Goal: Task Accomplishment & Management: Use online tool/utility

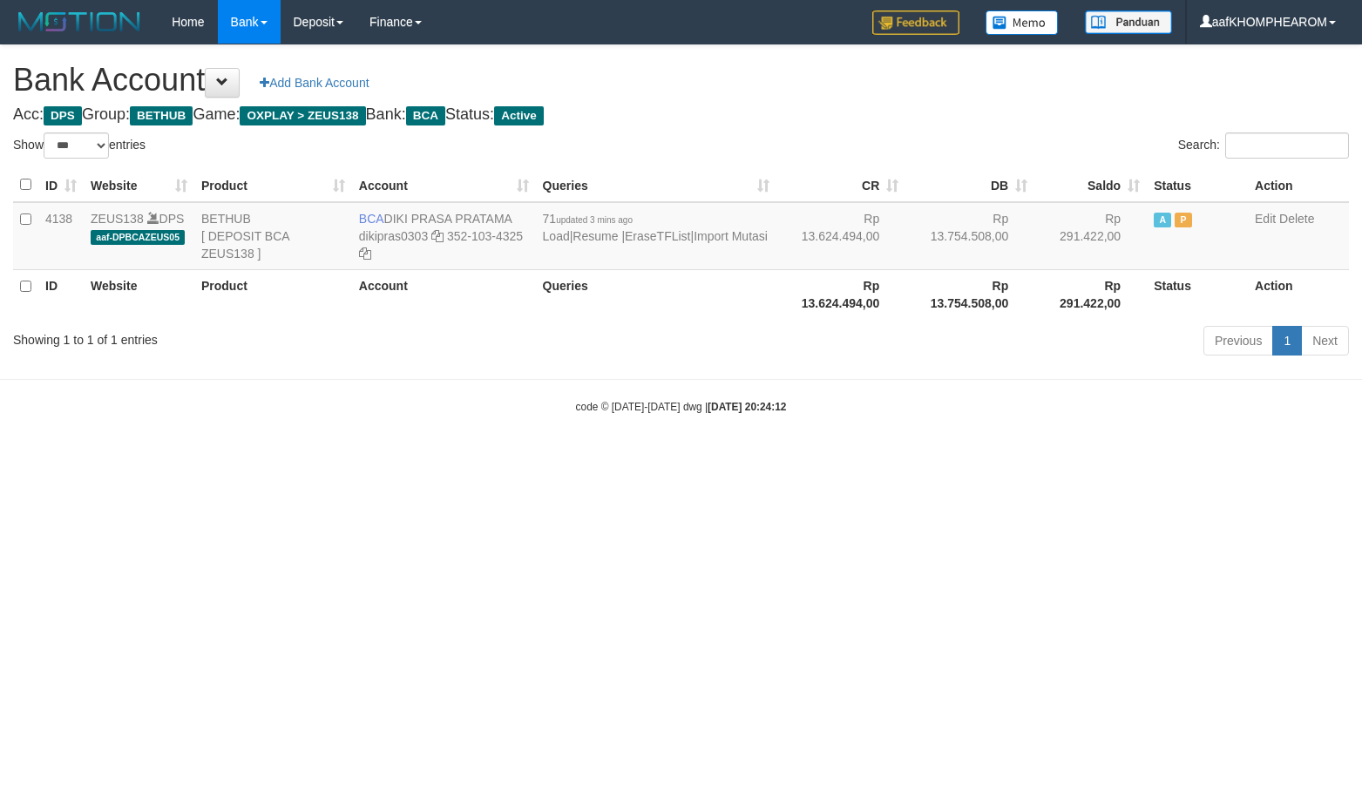
select select "***"
drag, startPoint x: 389, startPoint y: 210, endPoint x: 517, endPoint y: 216, distance: 128.3
click at [517, 216] on td "BCA DIKI PRASA PRATAMA dikipras0303 352-103-4325" at bounding box center [444, 236] width 184 height 68
copy td "DIKI PRASA PRATAMA"
drag, startPoint x: 480, startPoint y: 425, endPoint x: 379, endPoint y: 218, distance: 230.8
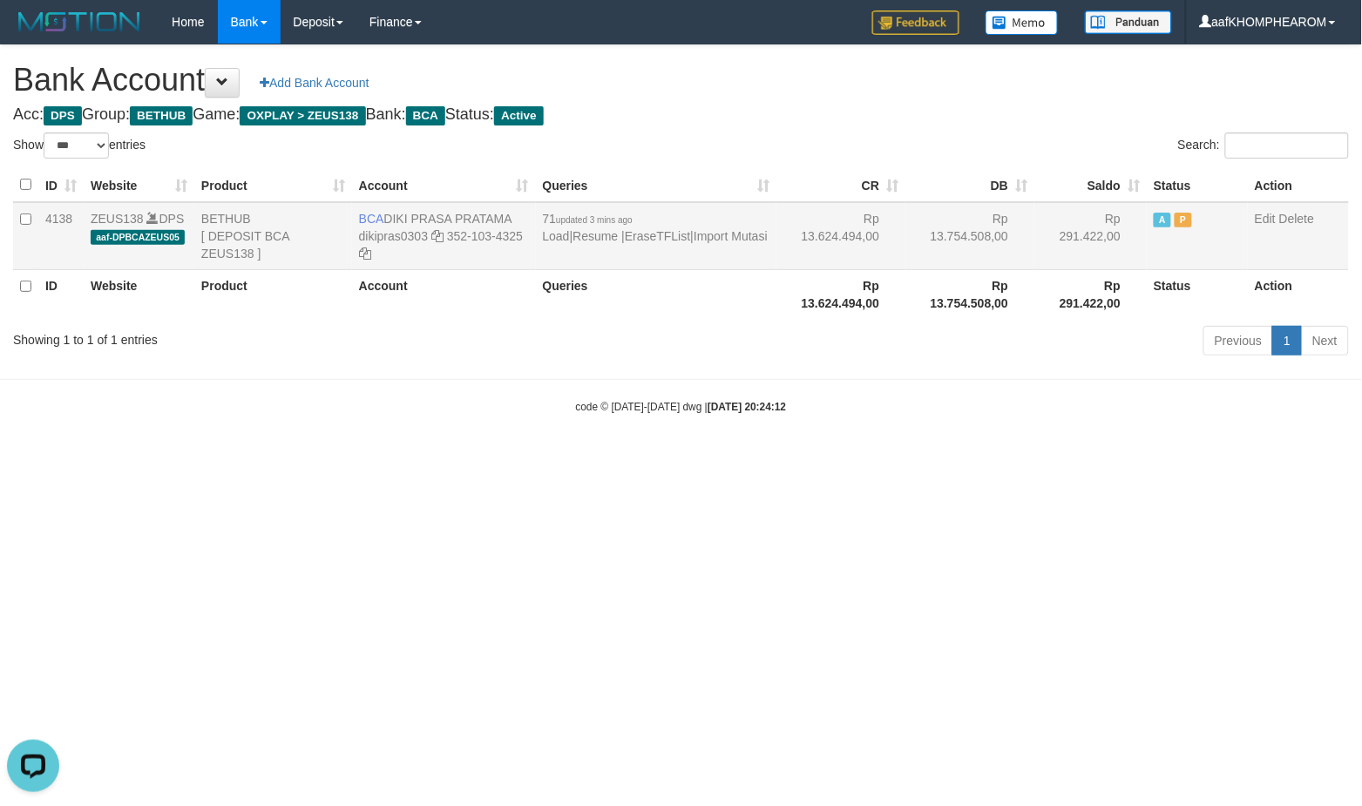
click at [455, 375] on body "Toggle navigation Home Bank Account List Mutasi Bank Search Sync Note Mutasi De…" at bounding box center [681, 229] width 1362 height 459
drag, startPoint x: 384, startPoint y: 215, endPoint x: 528, endPoint y: 242, distance: 147.2
click at [527, 214] on td "BCA DIKI PRASA PRATAMA dikipras0303 352-103-4325" at bounding box center [444, 236] width 184 height 68
copy td "DIKI PRASA PRATAMA"
drag, startPoint x: 751, startPoint y: 672, endPoint x: 691, endPoint y: 580, distance: 109.8
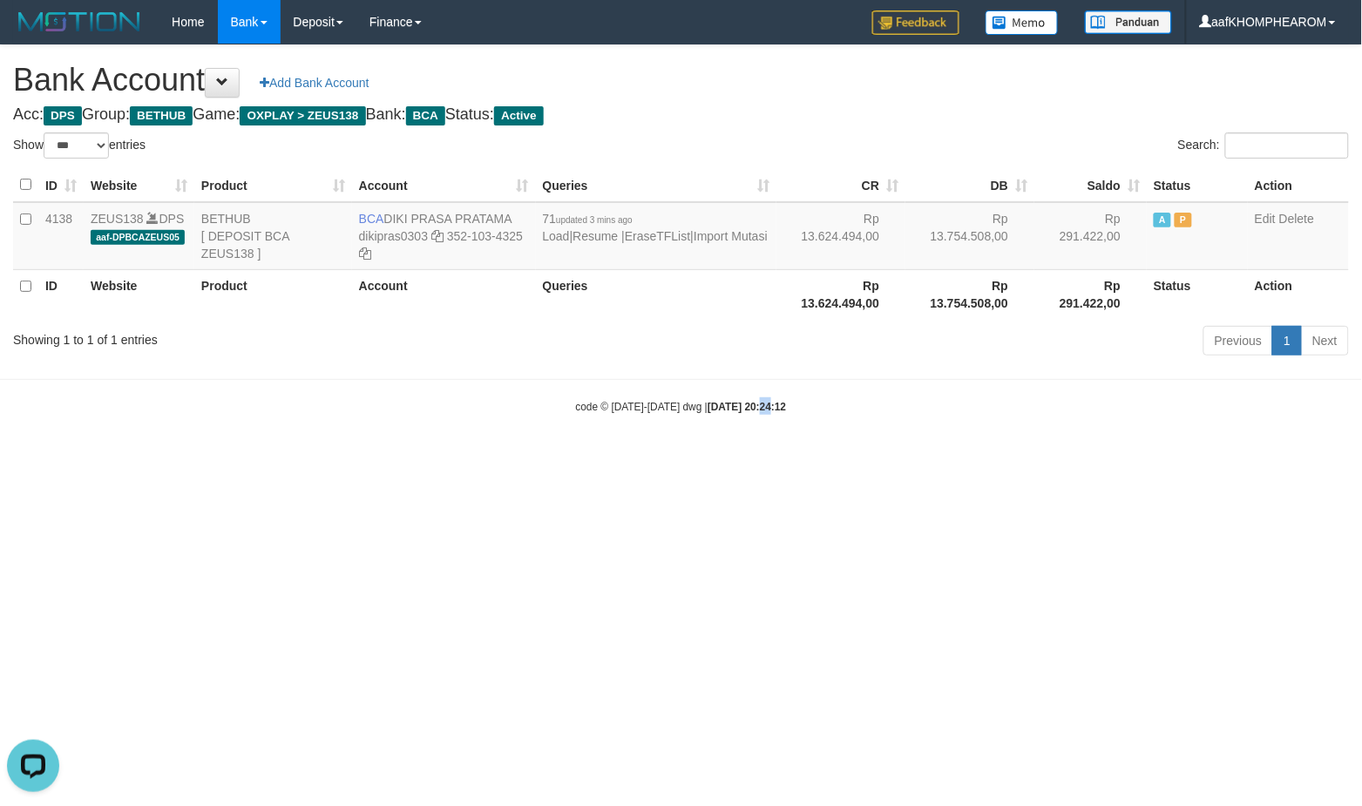
click at [751, 459] on html "Toggle navigation Home Bank Account List Mutasi Bank Search Sync Note Mutasi De…" at bounding box center [681, 229] width 1362 height 459
click at [856, 459] on html "Toggle navigation Home Bank Account List Mutasi Bank Search Sync Note Mutasi De…" at bounding box center [681, 229] width 1362 height 459
click at [885, 459] on html "Toggle navigation Home Bank Account List Mutasi Bank Search Sync Note Mutasi De…" at bounding box center [681, 229] width 1362 height 459
select select "***"
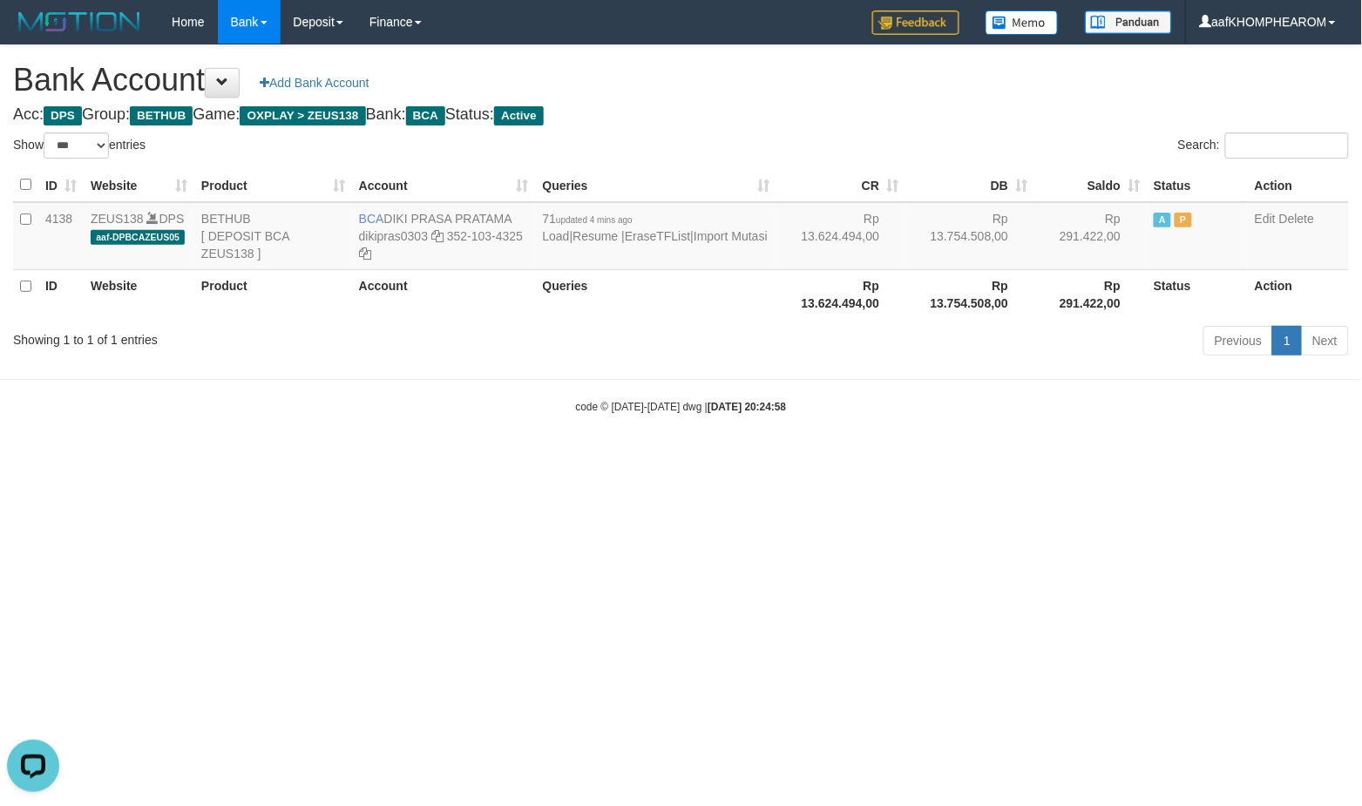
drag, startPoint x: 870, startPoint y: 669, endPoint x: 872, endPoint y: 717, distance: 48.0
click at [872, 459] on html "Toggle navigation Home Bank Account List Mutasi Bank Search Sync Note Mutasi De…" at bounding box center [681, 229] width 1362 height 459
select select "***"
click at [442, 210] on table "ID Website Product Account Queries CR DB Saldo Status Action 4138 ZEUS138 DPS a…" at bounding box center [681, 243] width 1336 height 151
drag, startPoint x: 388, startPoint y: 212, endPoint x: 515, endPoint y: 218, distance: 127.4
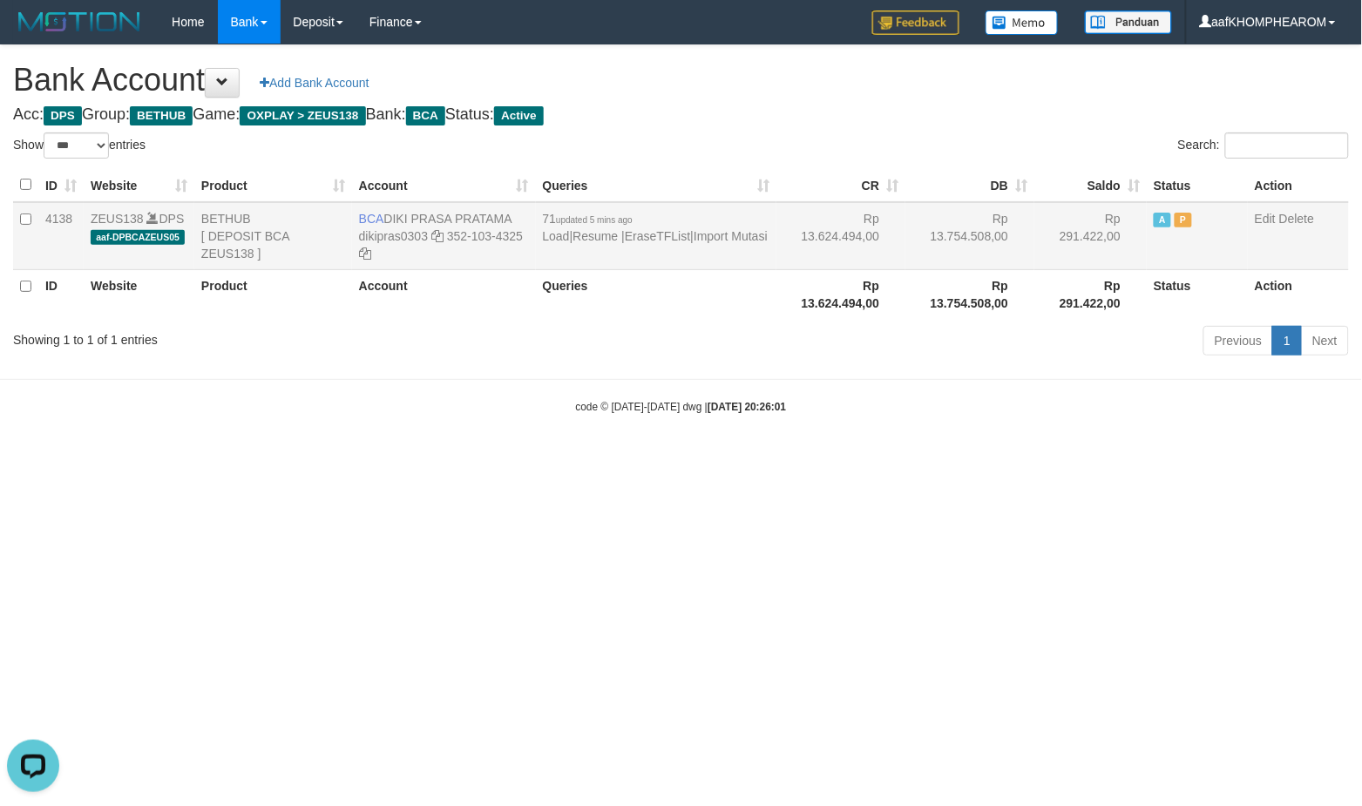
click at [515, 218] on td "BCA DIKI PRASA PRATAMA dikipras0303 352-103-4325" at bounding box center [444, 236] width 184 height 68
copy td "DIKI PRASA PRATAMA"
click at [438, 233] on icon at bounding box center [437, 236] width 12 height 12
copy td "DIKI PRASA PRATAMA"
drag, startPoint x: 957, startPoint y: 440, endPoint x: 791, endPoint y: 351, distance: 188.7
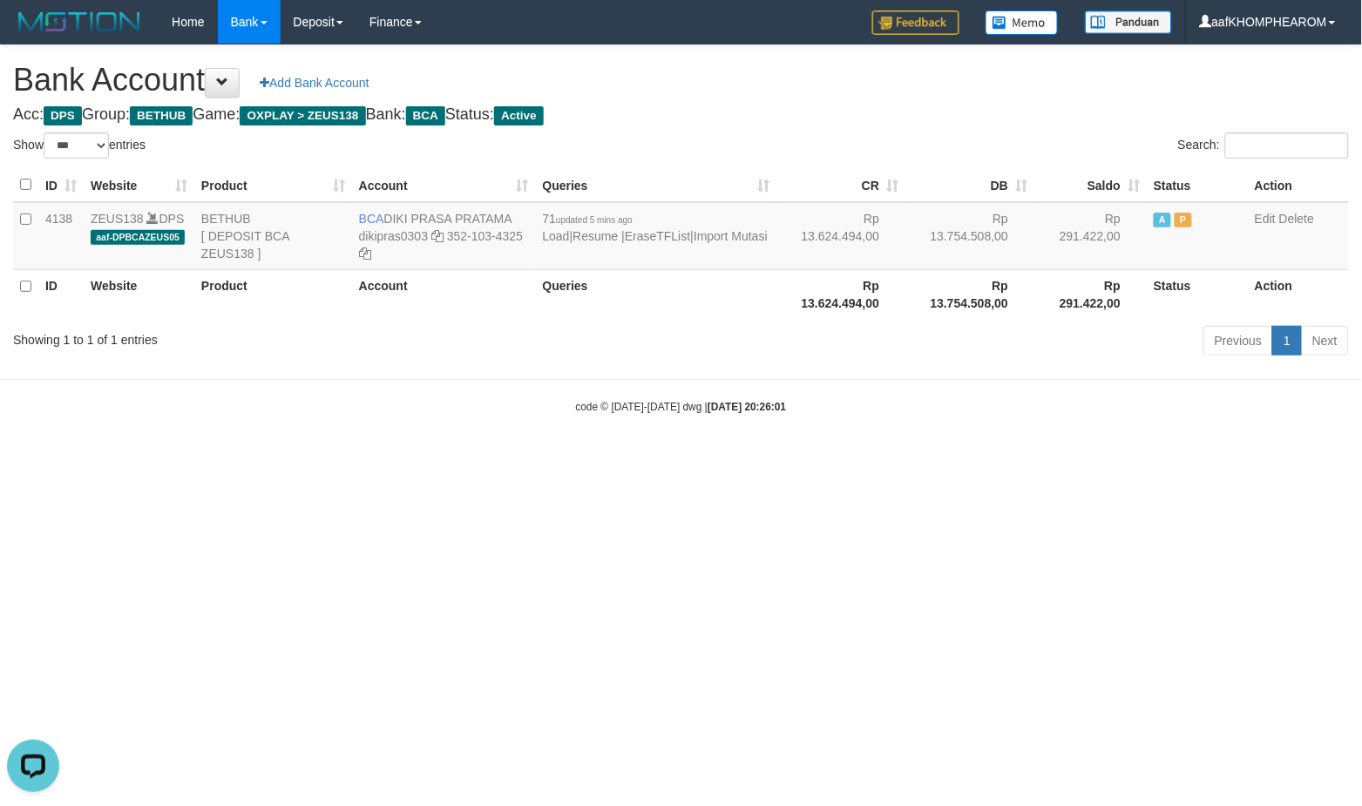
click at [874, 391] on body "Toggle navigation Home Bank Account List Mutasi Bank Search Sync Note Mutasi De…" at bounding box center [681, 229] width 1362 height 459
click at [728, 234] on link "Import Mutasi" at bounding box center [731, 236] width 74 height 14
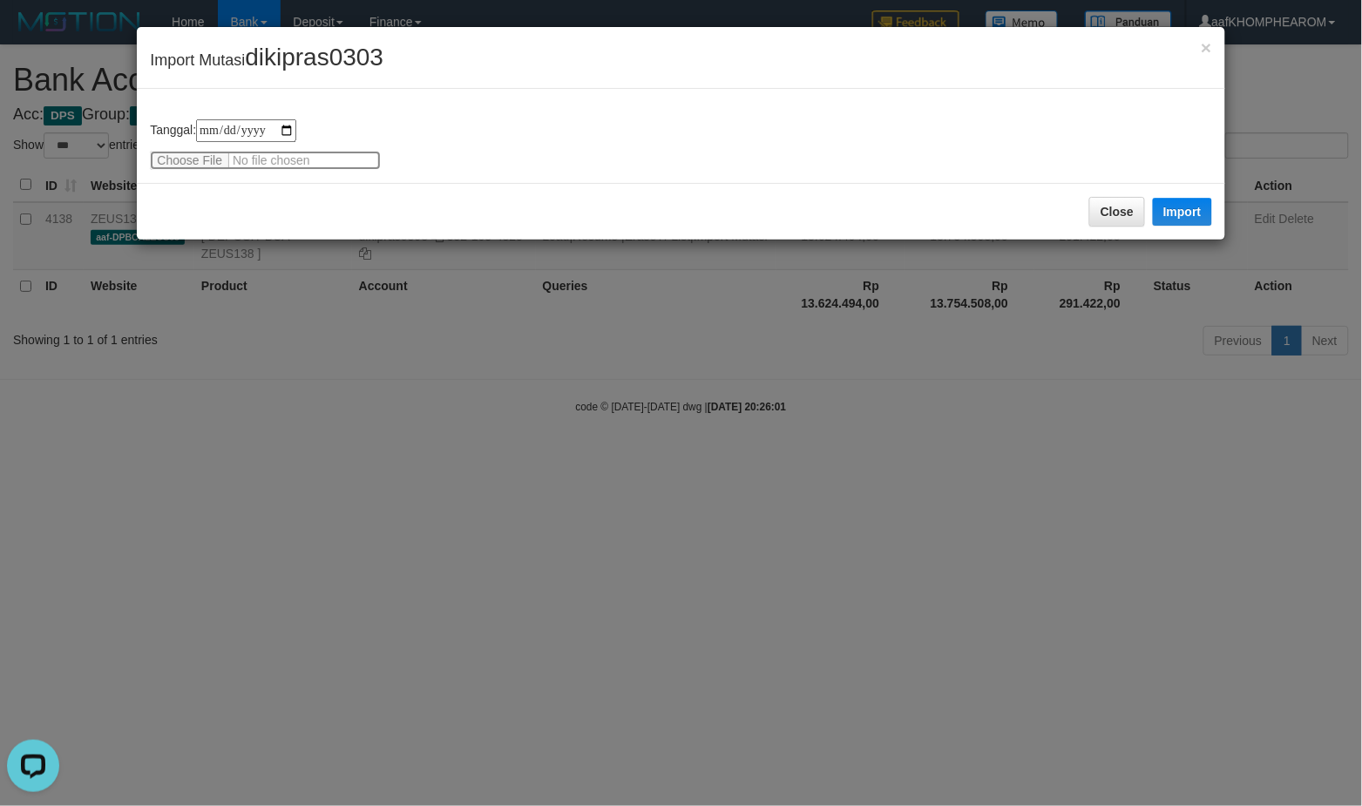
click at [188, 151] on input "file" at bounding box center [265, 160] width 231 height 19
type input "**********"
click at [1182, 207] on button "Import" at bounding box center [1182, 212] width 59 height 28
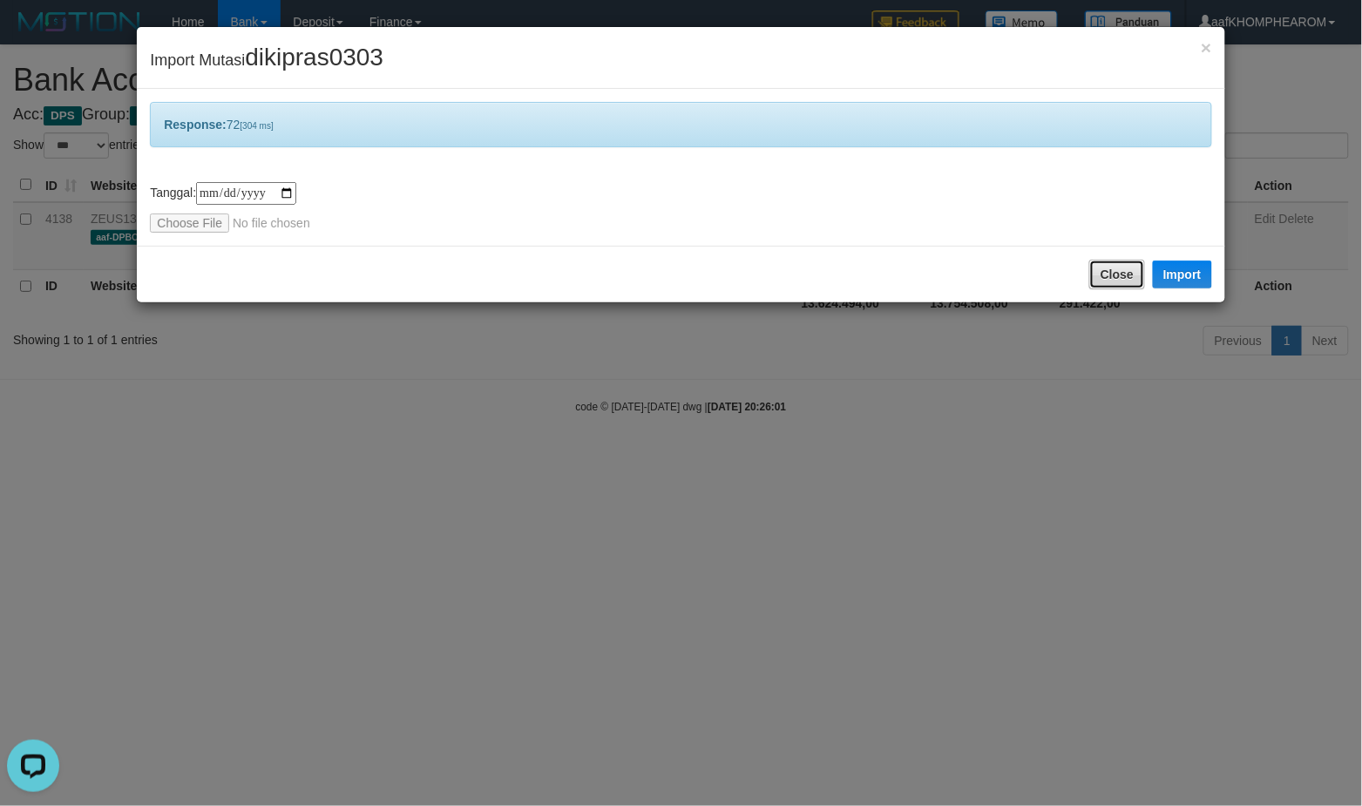
click at [1125, 275] on button "Close" at bounding box center [1118, 275] width 56 height 30
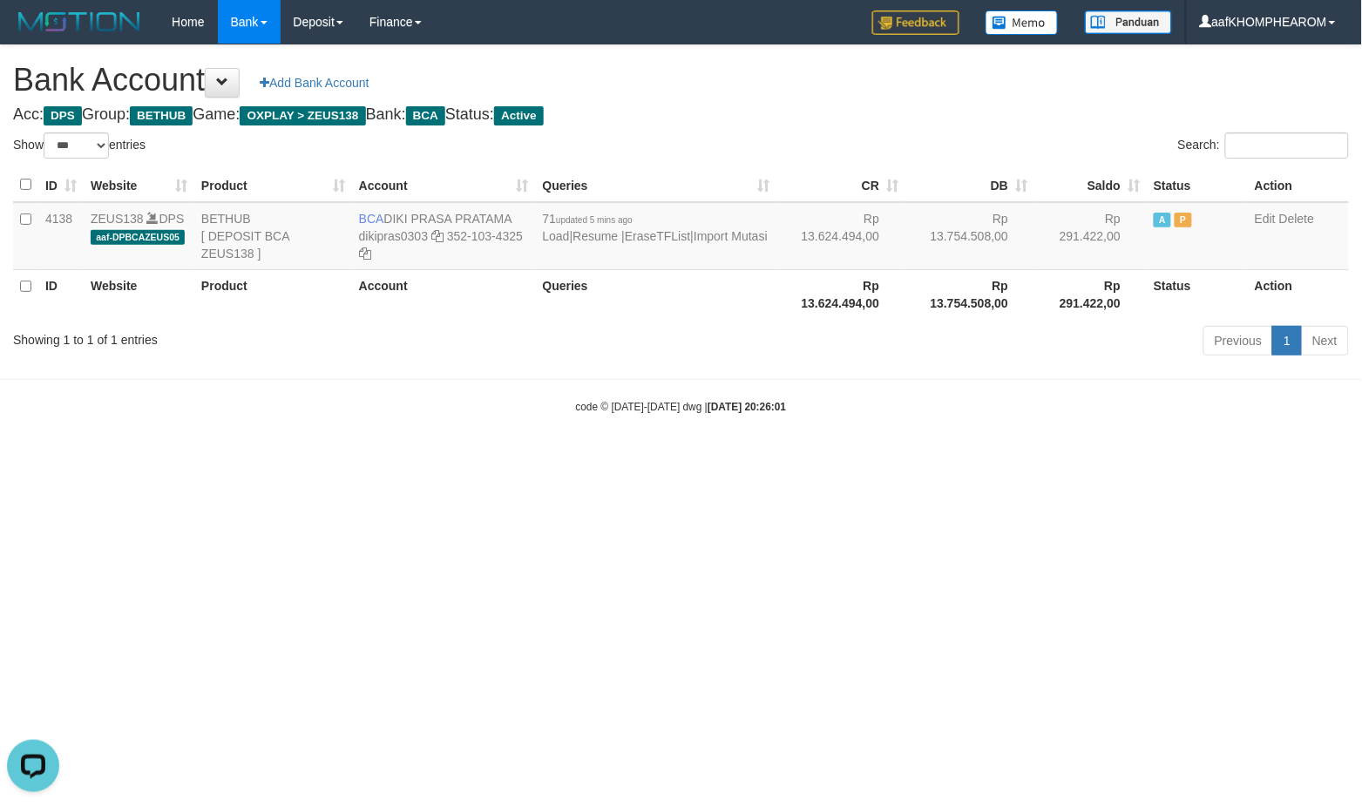
click at [635, 459] on html "Toggle navigation Home Bank Account List Mutasi Bank Search Sync Note Mutasi De…" at bounding box center [681, 229] width 1362 height 459
click at [771, 459] on html "Toggle navigation Home Bank Account List Mutasi Bank Search Sync Note Mutasi De…" at bounding box center [681, 229] width 1362 height 459
select select "***"
drag, startPoint x: 595, startPoint y: 485, endPoint x: 668, endPoint y: 656, distance: 185.5
click at [594, 459] on html "Toggle navigation Home Bank Account List Mutasi Bank Search Sync Note Mutasi De…" at bounding box center [681, 229] width 1362 height 459
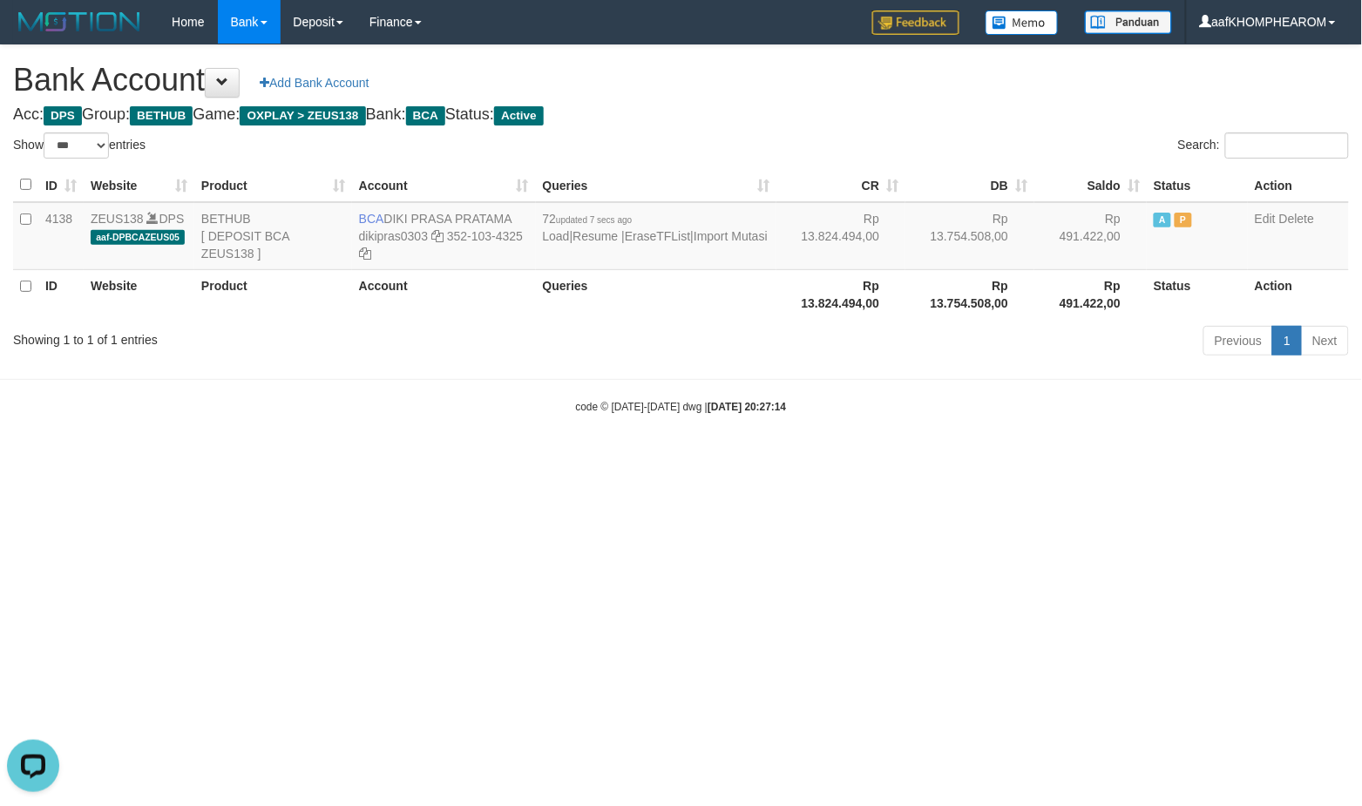
drag, startPoint x: 302, startPoint y: 624, endPoint x: 316, endPoint y: 619, distance: 14.1
click at [309, 459] on html "Toggle navigation Home Bank Account List Mutasi Bank Search Sync Note Mutasi De…" at bounding box center [681, 229] width 1362 height 459
click at [433, 238] on icon at bounding box center [437, 236] width 12 height 12
drag, startPoint x: 1004, startPoint y: 472, endPoint x: 702, endPoint y: 286, distance: 354.9
click at [959, 450] on html "Toggle navigation Home Bank Account List Mutasi Bank Search Sync Note Mutasi De…" at bounding box center [681, 229] width 1362 height 459
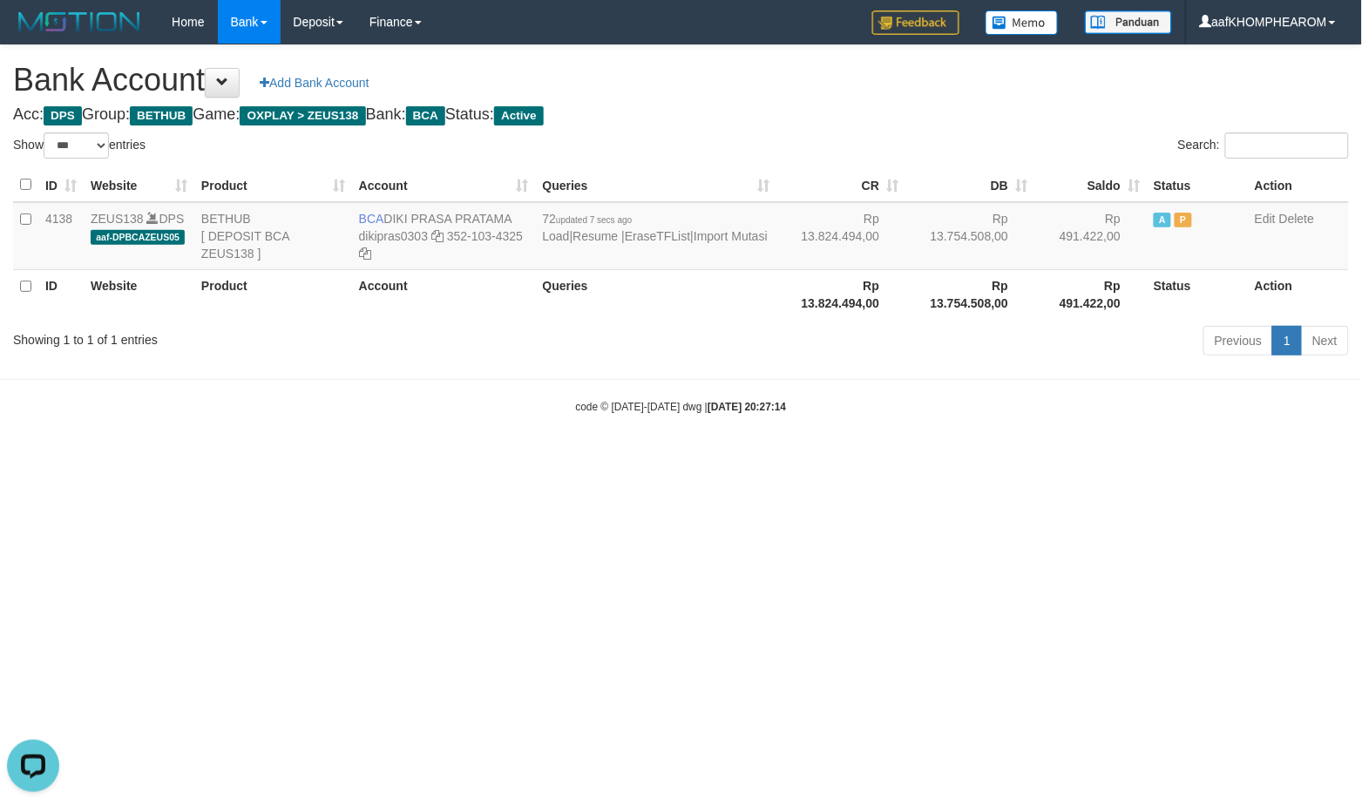
click at [988, 459] on html "Toggle navigation Home Bank Account List Mutasi Bank Search Sync Note Mutasi De…" at bounding box center [681, 229] width 1362 height 459
select select "***"
drag, startPoint x: 384, startPoint y: 212, endPoint x: 526, endPoint y: 214, distance: 141.2
click at [526, 214] on td "BCA DIKI PRASA PRATAMA dikipras0303 352-103-4325" at bounding box center [444, 236] width 184 height 68
copy td "DIKI PRASA PRATAMA"
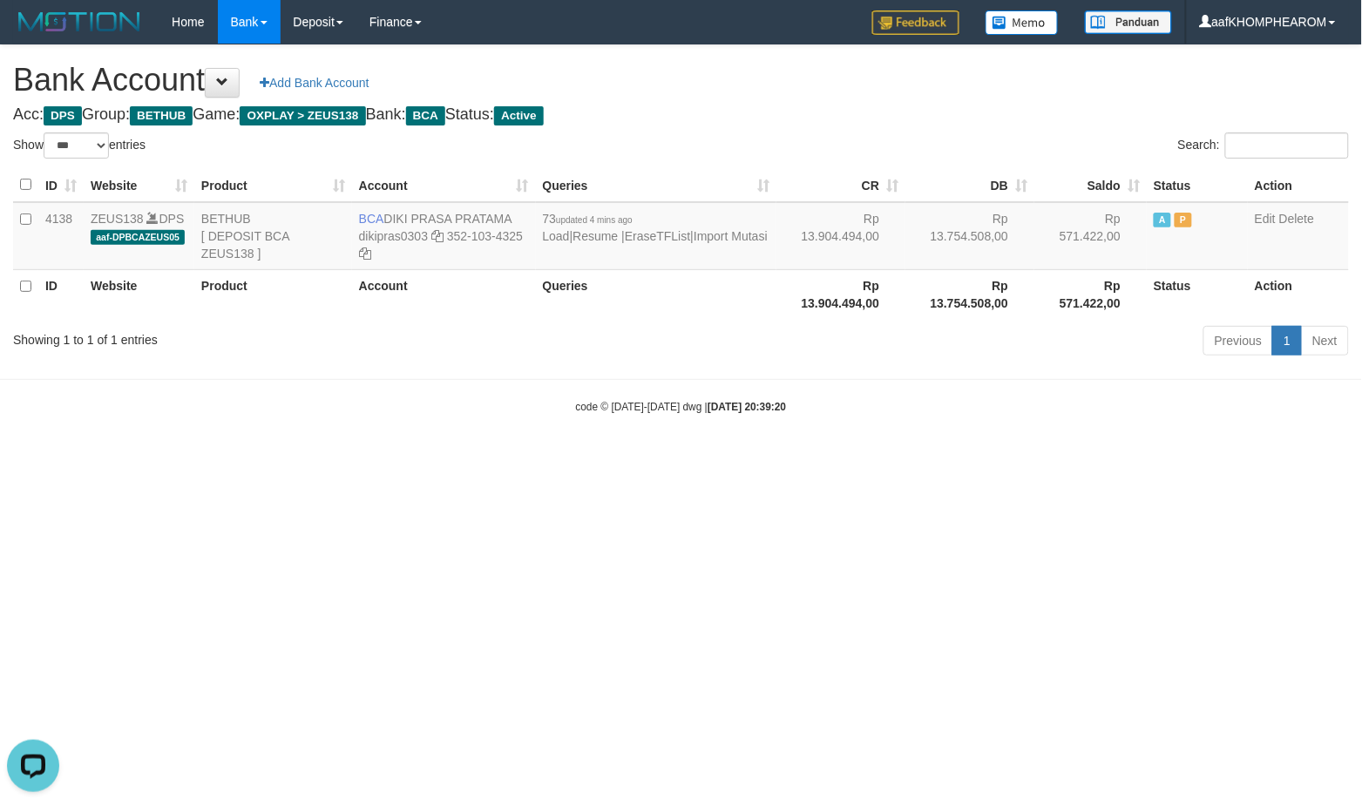
click at [985, 399] on div "code © 2012-2018 dwg | 2025/09/01 20:39:20" at bounding box center [681, 405] width 1362 height 17
click at [722, 238] on link "Import Mutasi" at bounding box center [731, 236] width 74 height 14
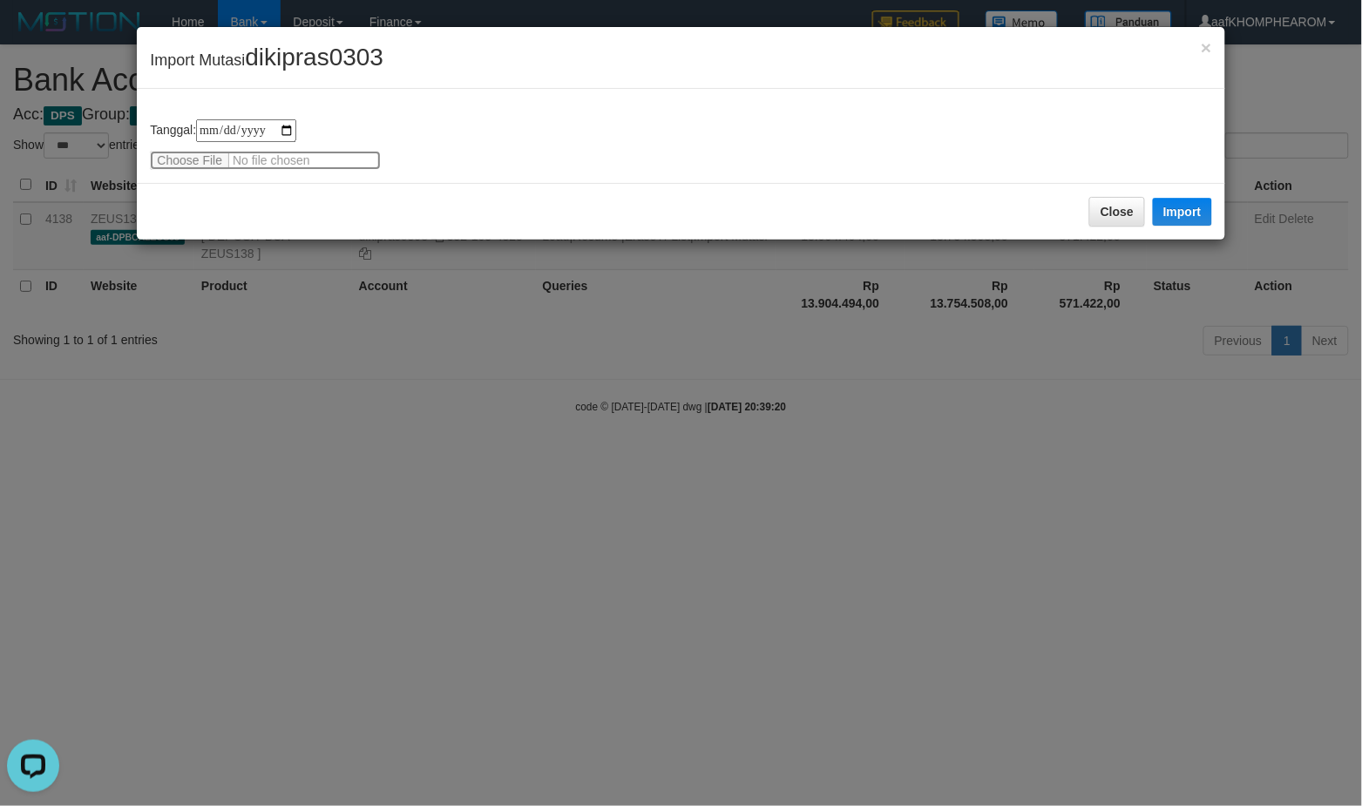
click at [186, 160] on input "file" at bounding box center [265, 160] width 231 height 19
type input "**********"
click at [1200, 206] on button "Import" at bounding box center [1182, 212] width 59 height 28
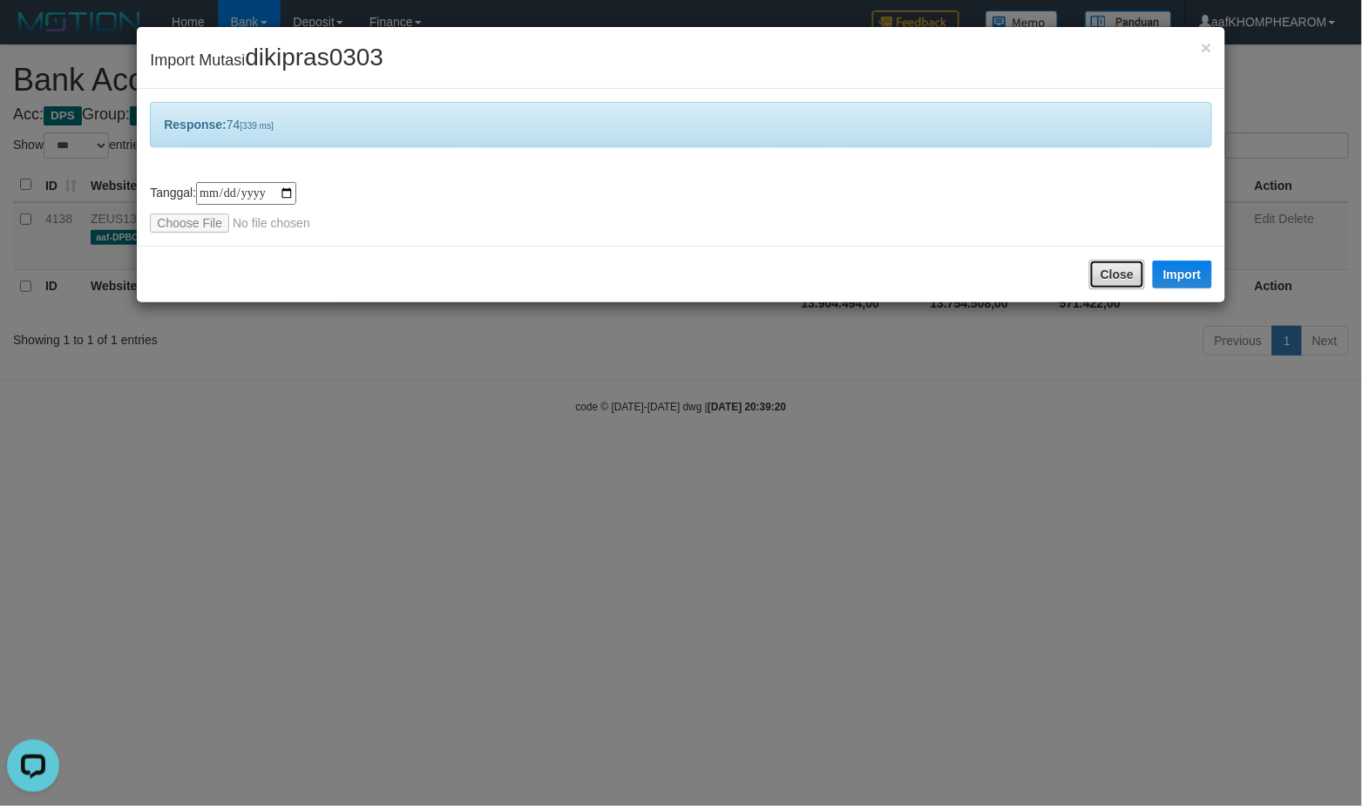
click at [1114, 275] on button "Close" at bounding box center [1118, 275] width 56 height 30
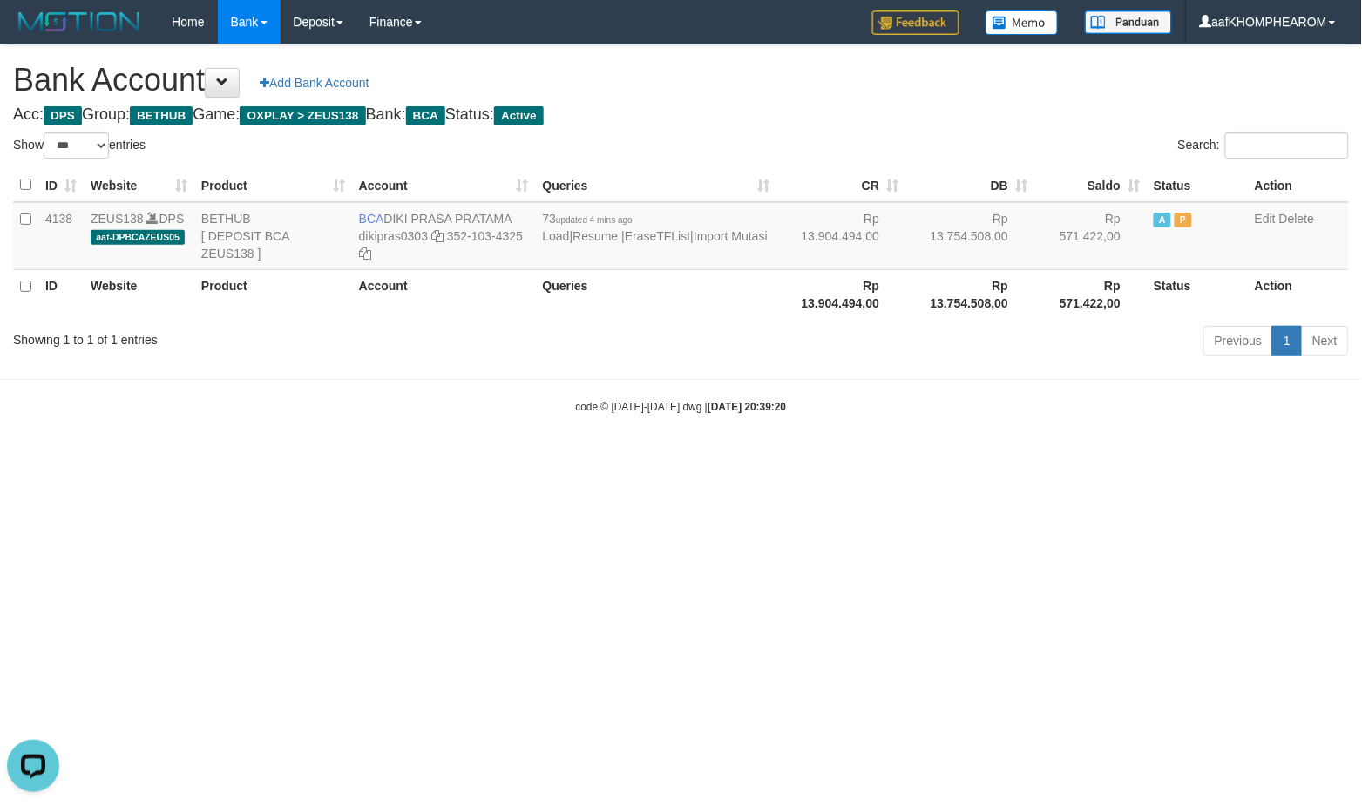
click at [1029, 459] on html "Toggle navigation Home Bank Account List Mutasi Bank Search Sync Note Mutasi De…" at bounding box center [681, 229] width 1362 height 459
select select "***"
drag, startPoint x: 960, startPoint y: 520, endPoint x: 952, endPoint y: 534, distance: 16.0
click at [959, 459] on html "Toggle navigation Home Bank Account List Mutasi Bank Search Sync Note Mutasi De…" at bounding box center [681, 229] width 1362 height 459
click at [562, 459] on html "Toggle navigation Home Bank Account List Mutasi Bank Search Sync Note Mutasi De…" at bounding box center [681, 229] width 1362 height 459
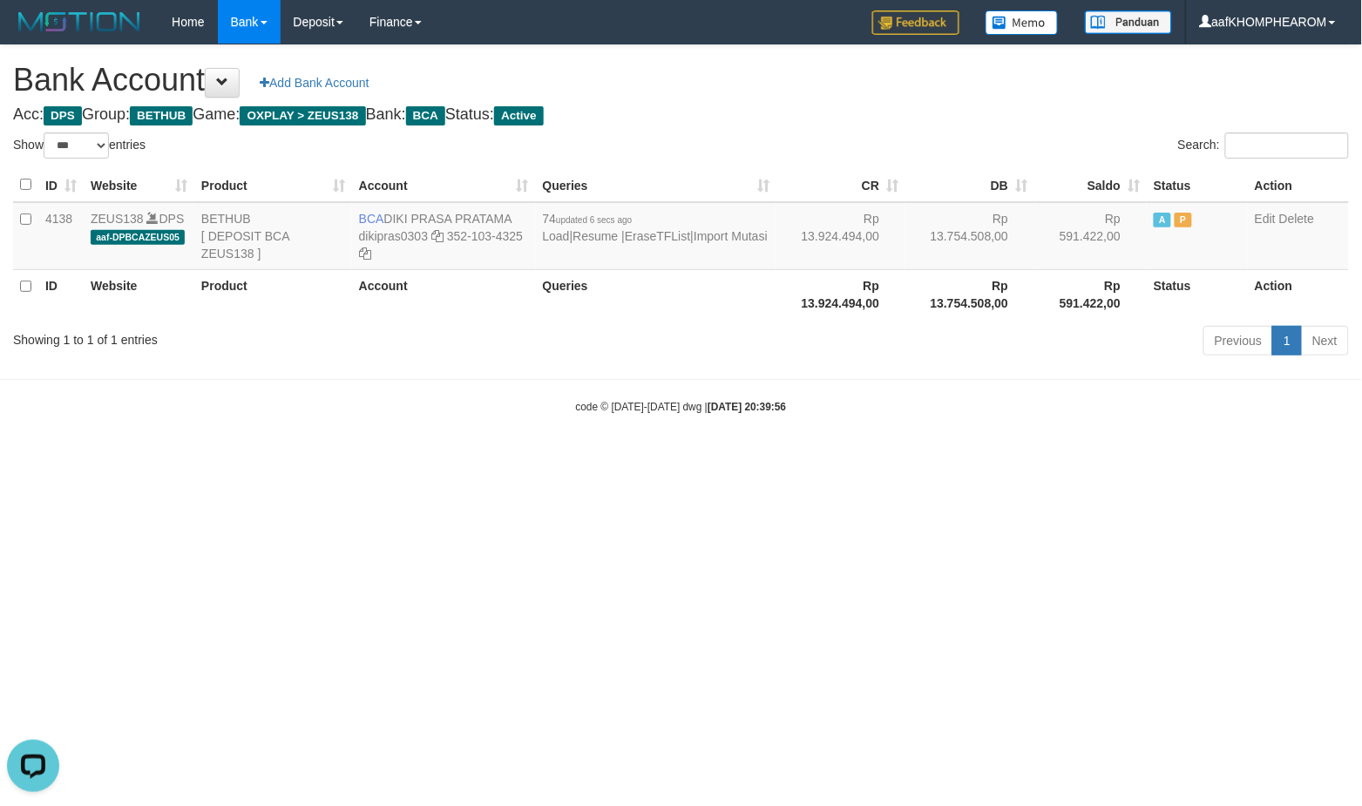
click at [976, 459] on html "Toggle navigation Home Bank Account List Mutasi Bank Search Sync Note Mutasi De…" at bounding box center [681, 229] width 1362 height 459
click at [750, 459] on html "Toggle navigation Home Bank Account List Mutasi Bank Search Sync Note Mutasi De…" at bounding box center [681, 229] width 1362 height 459
select select "***"
click at [986, 459] on html "Toggle navigation Home Bank Account List Mutasi Bank Search Sync Note Mutasi De…" at bounding box center [681, 229] width 1362 height 459
click at [917, 459] on html "Toggle navigation Home Bank Account List Mutasi Bank Search Sync Note Mutasi De…" at bounding box center [681, 229] width 1362 height 459
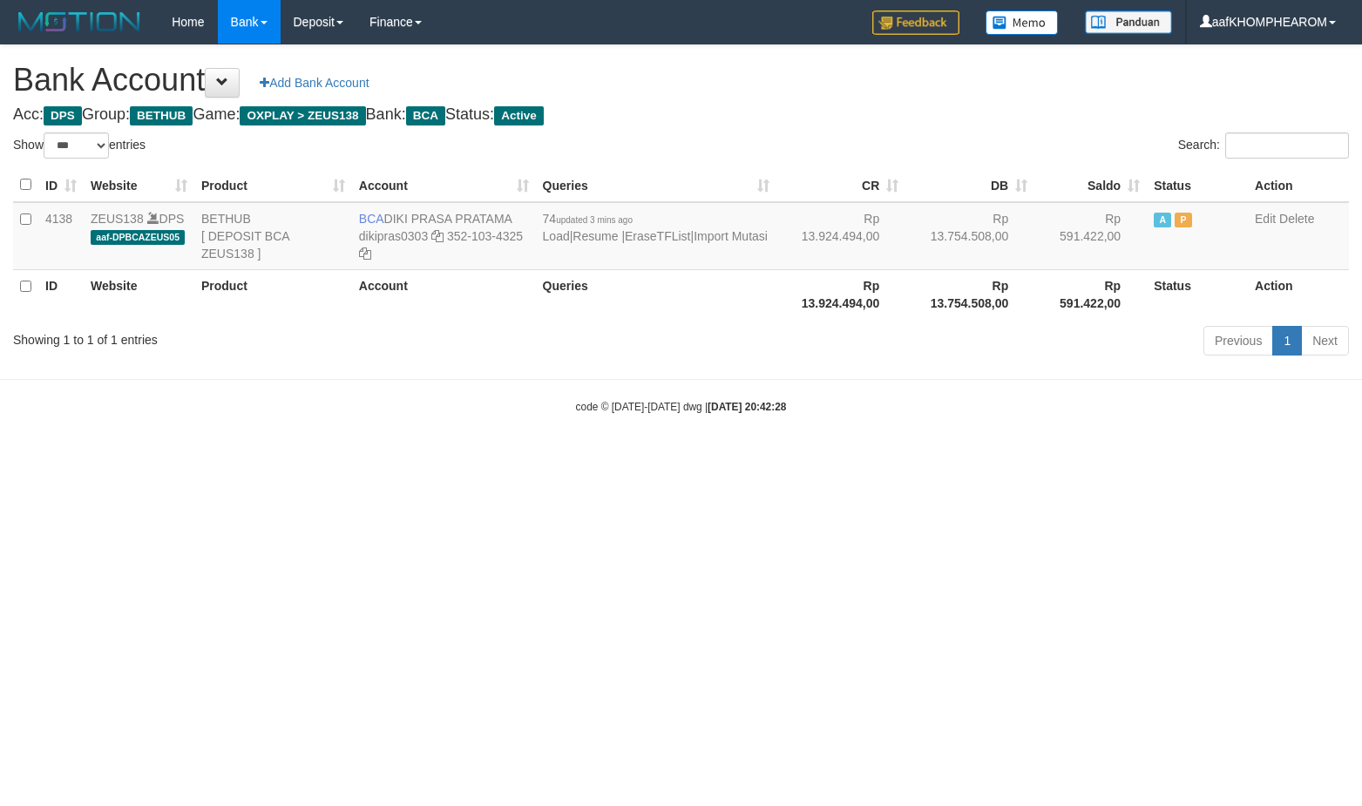
select select "***"
drag, startPoint x: 385, startPoint y: 216, endPoint x: 519, endPoint y: 212, distance: 133.4
click at [519, 212] on td "BCA DIKI PRASA PRATAMA dikipras0303 352-103-4325" at bounding box center [444, 236] width 184 height 68
copy td "DIKI PRASA PRATAMA"
click at [934, 459] on html "Toggle navigation Home Bank Account List Mutasi Bank Search Sync Note Mutasi De…" at bounding box center [681, 229] width 1362 height 459
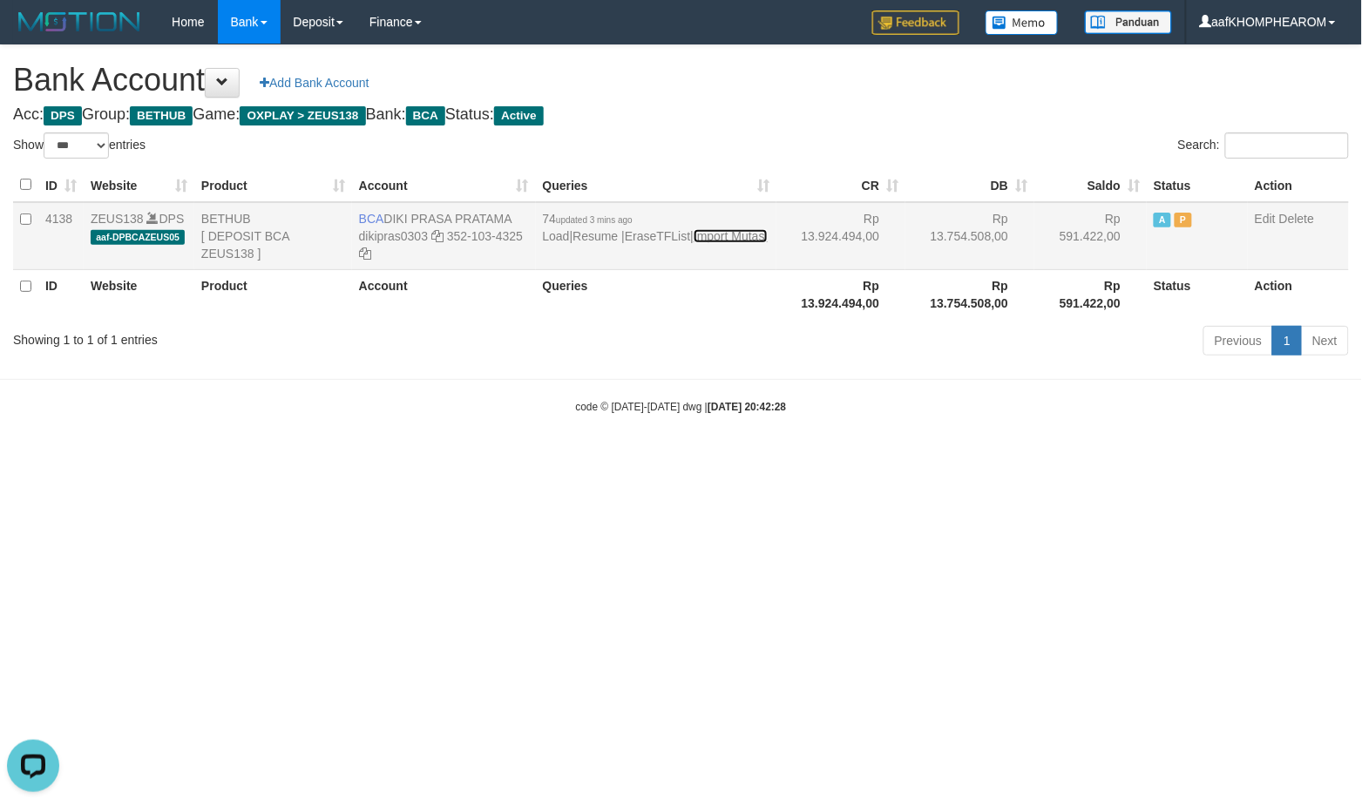
click at [726, 233] on link "Import Mutasi" at bounding box center [731, 236] width 74 height 14
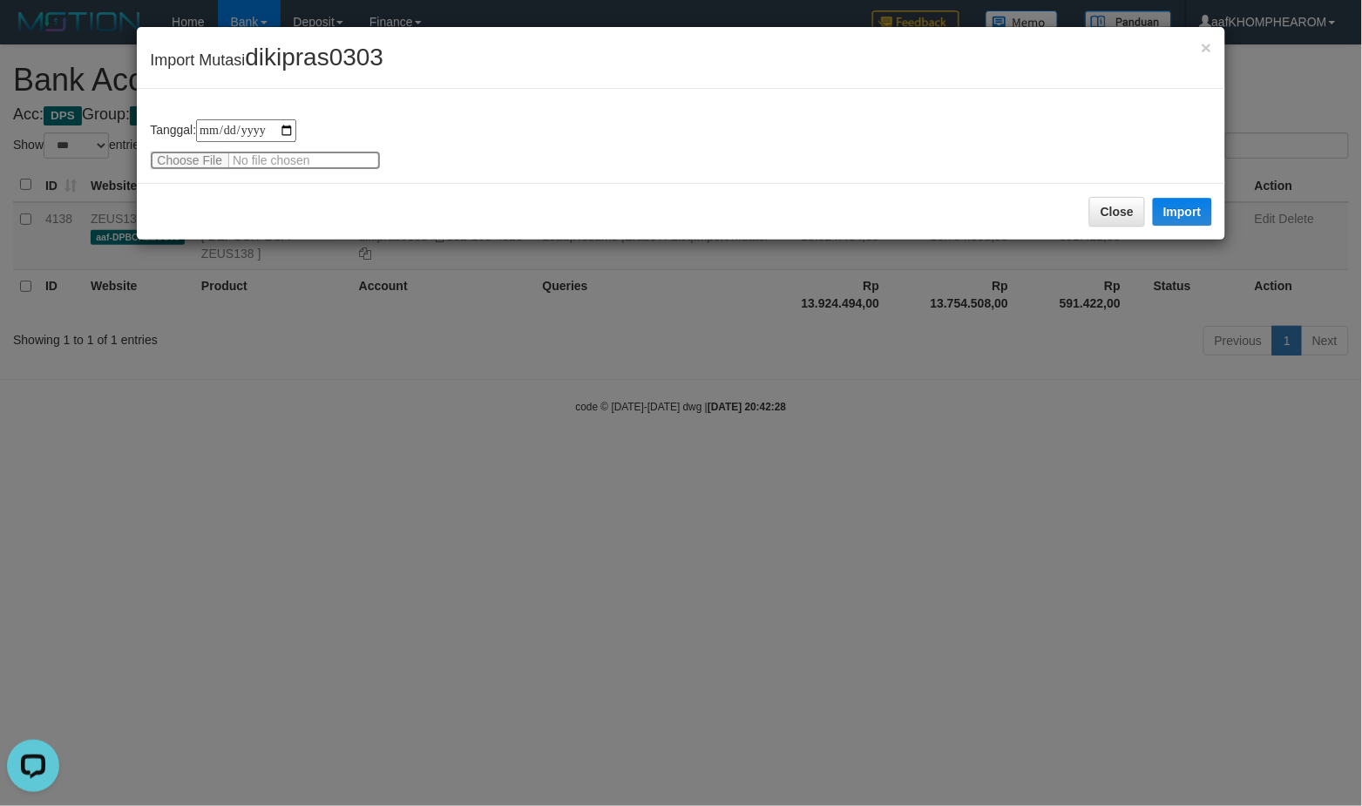
click at [200, 158] on input "file" at bounding box center [265, 160] width 231 height 19
type input "**********"
click at [1194, 207] on button "Import" at bounding box center [1182, 212] width 59 height 28
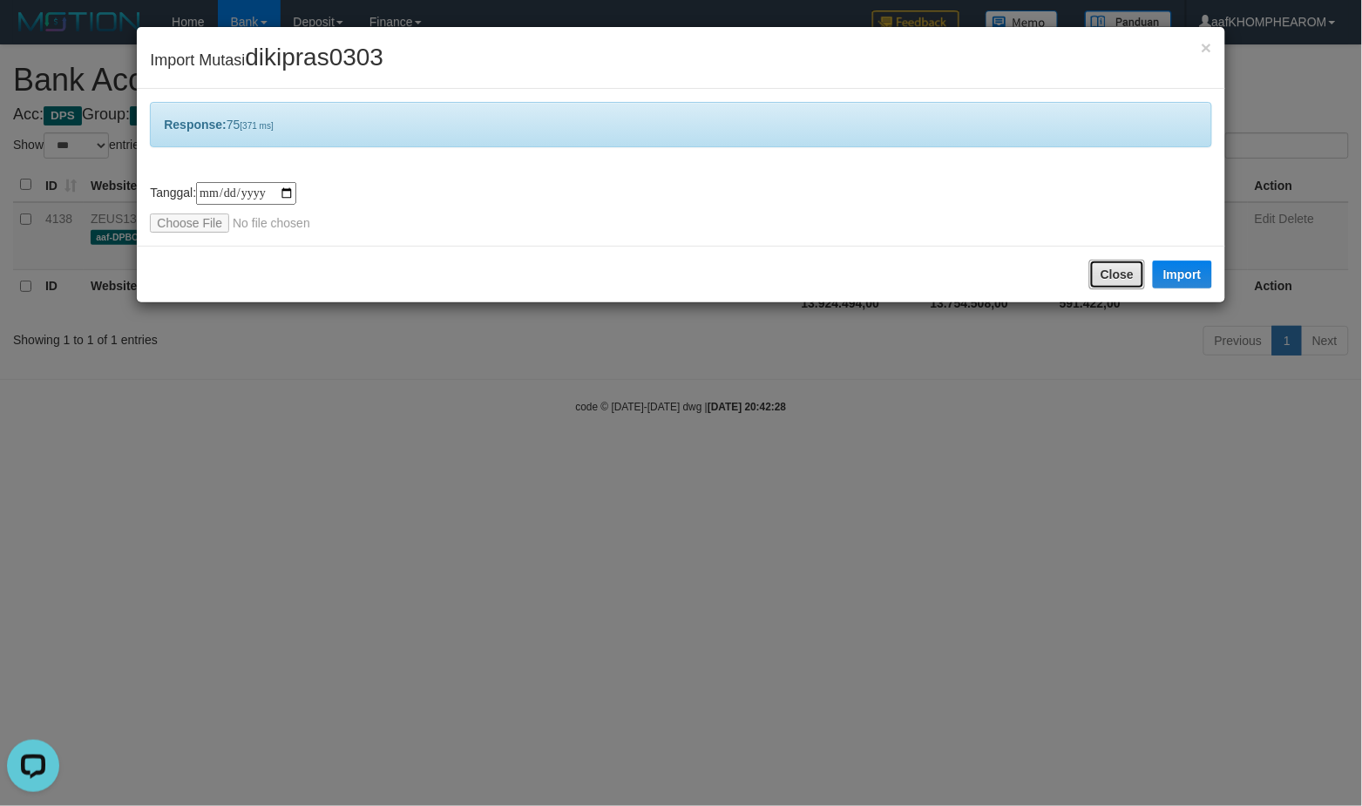
drag, startPoint x: 1107, startPoint y: 272, endPoint x: 1110, endPoint y: 297, distance: 25.4
click at [1107, 273] on button "Close" at bounding box center [1118, 275] width 56 height 30
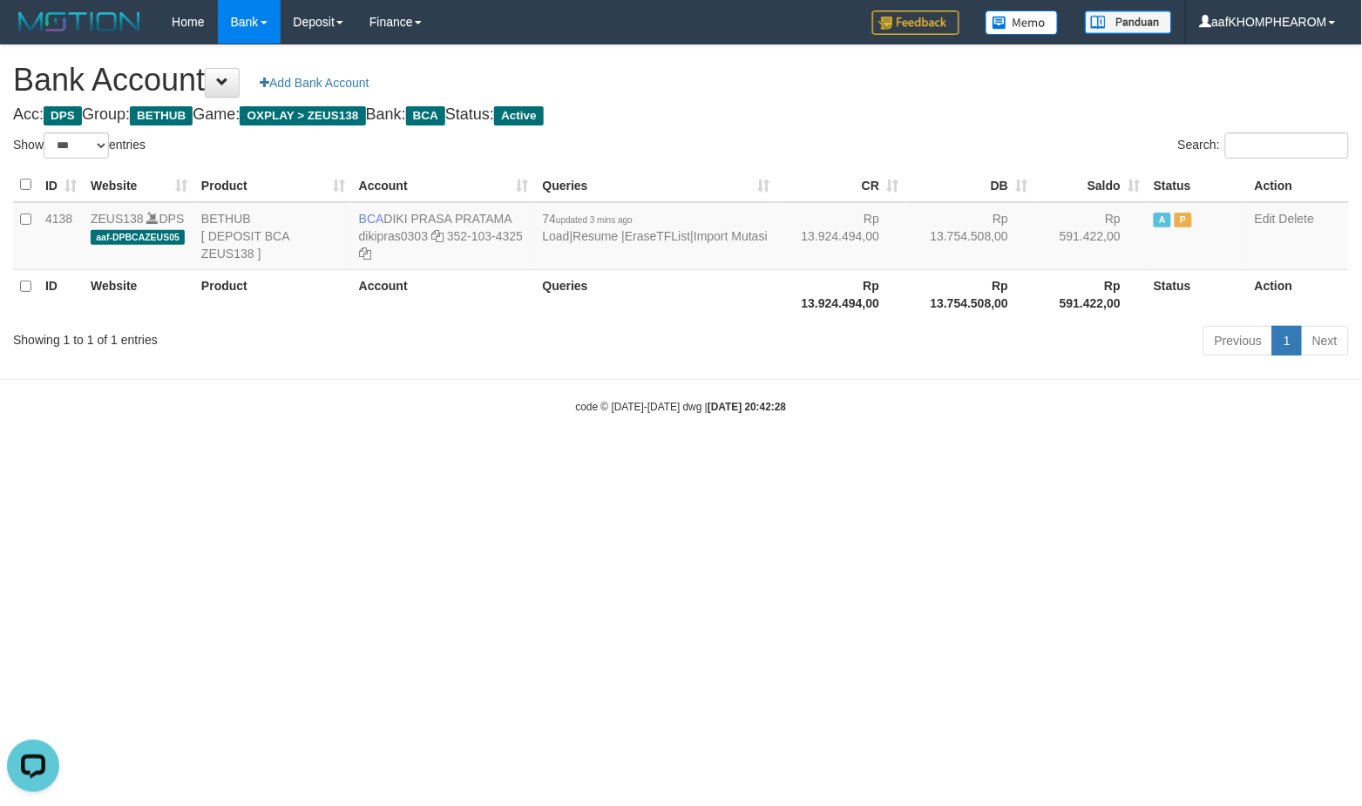
drag, startPoint x: 1131, startPoint y: 459, endPoint x: 1123, endPoint y: 458, distance: 8.9
select select "***"
drag, startPoint x: 946, startPoint y: 534, endPoint x: 946, endPoint y: 545, distance: 10.5
click at [946, 459] on html "Toggle navigation Home Bank Account List Mutasi Bank Search Sync Note Mutasi De…" at bounding box center [681, 229] width 1362 height 459
click at [586, 459] on html "Toggle navigation Home Bank Account List Mutasi Bank Search Sync Note Mutasi De…" at bounding box center [681, 229] width 1362 height 459
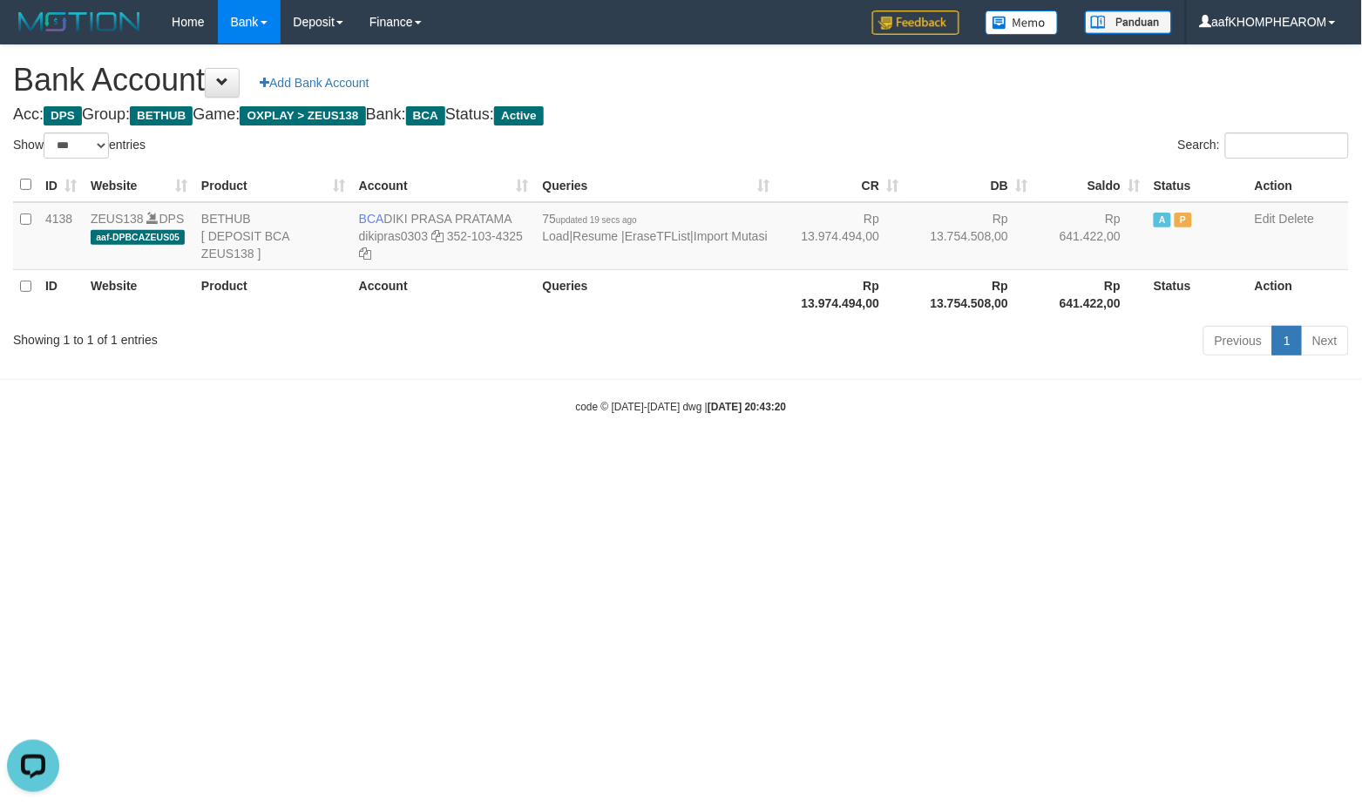
click at [922, 459] on html "Toggle navigation Home Bank Account List Mutasi Bank Search Sync Note Mutasi De…" at bounding box center [681, 229] width 1362 height 459
select select "***"
click at [1018, 459] on html "Toggle navigation Home Bank Account List Mutasi Bank Search Sync Note Mutasi De…" at bounding box center [681, 229] width 1362 height 459
select select "***"
click at [953, 459] on html "Toggle navigation Home Bank Account List Mutasi Bank Search Sync Note Mutasi De…" at bounding box center [681, 229] width 1362 height 459
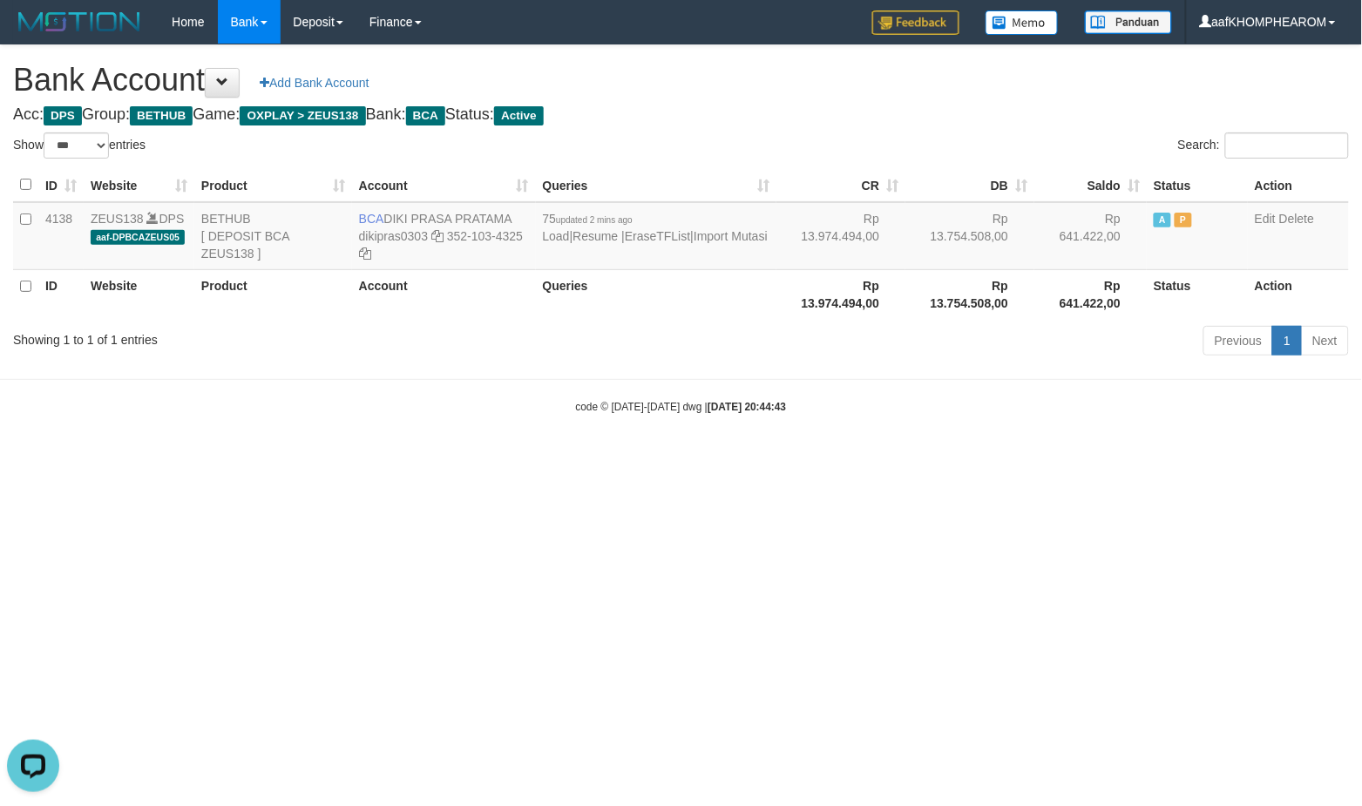
click at [995, 459] on html "Toggle navigation Home Bank Account List Mutasi Bank Search Sync Note Mutasi De…" at bounding box center [681, 229] width 1362 height 459
select select "***"
click at [991, 459] on html "Toggle navigation Home Bank Account List Mutasi Bank Search Sync Note Mutasi De…" at bounding box center [681, 229] width 1362 height 459
select select "***"
drag, startPoint x: 385, startPoint y: 214, endPoint x: 512, endPoint y: 219, distance: 126.5
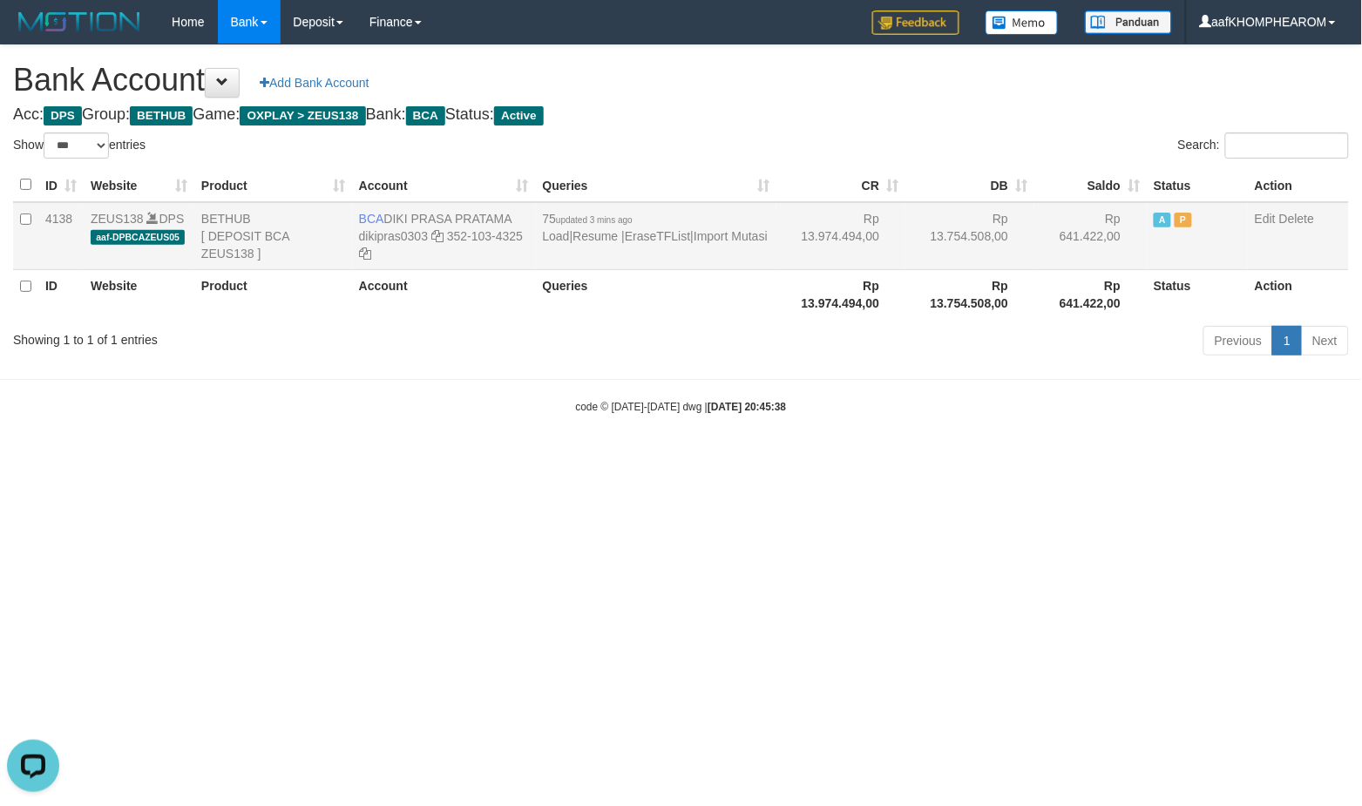
click at [512, 219] on td "BCA DIKI PRASA PRATAMA dikipras0303 352-103-4325" at bounding box center [444, 236] width 184 height 68
copy td "DIKI PRASA PRATAMA"
drag, startPoint x: 533, startPoint y: 486, endPoint x: 574, endPoint y: 486, distance: 40.1
click at [558, 459] on html "Toggle navigation Home Bank Account List Mutasi Bank Search Sync Note Mutasi De…" at bounding box center [681, 229] width 1362 height 459
click at [730, 235] on link "Import Mutasi" at bounding box center [731, 236] width 74 height 14
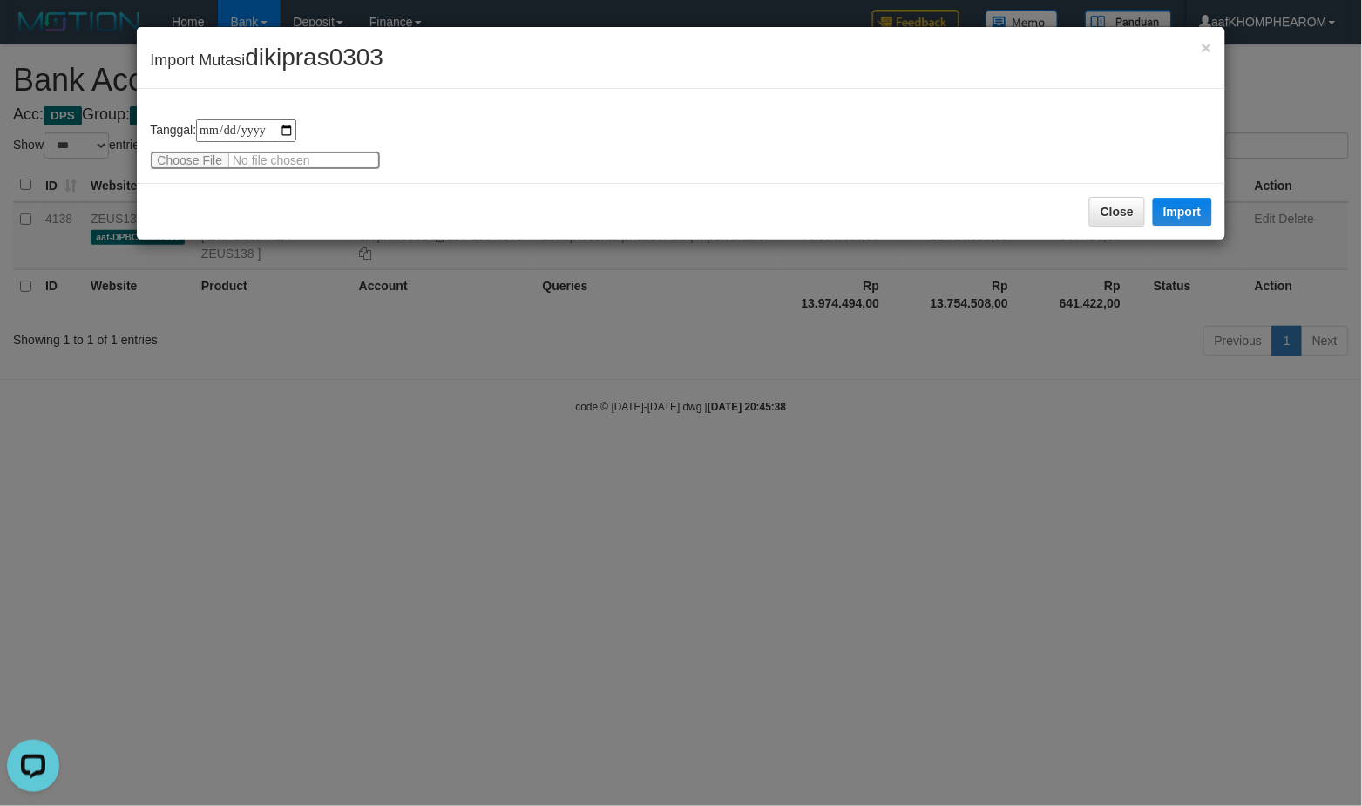
click at [206, 160] on input "file" at bounding box center [265, 160] width 231 height 19
type input "**********"
click at [1183, 218] on button "Import" at bounding box center [1182, 212] width 59 height 28
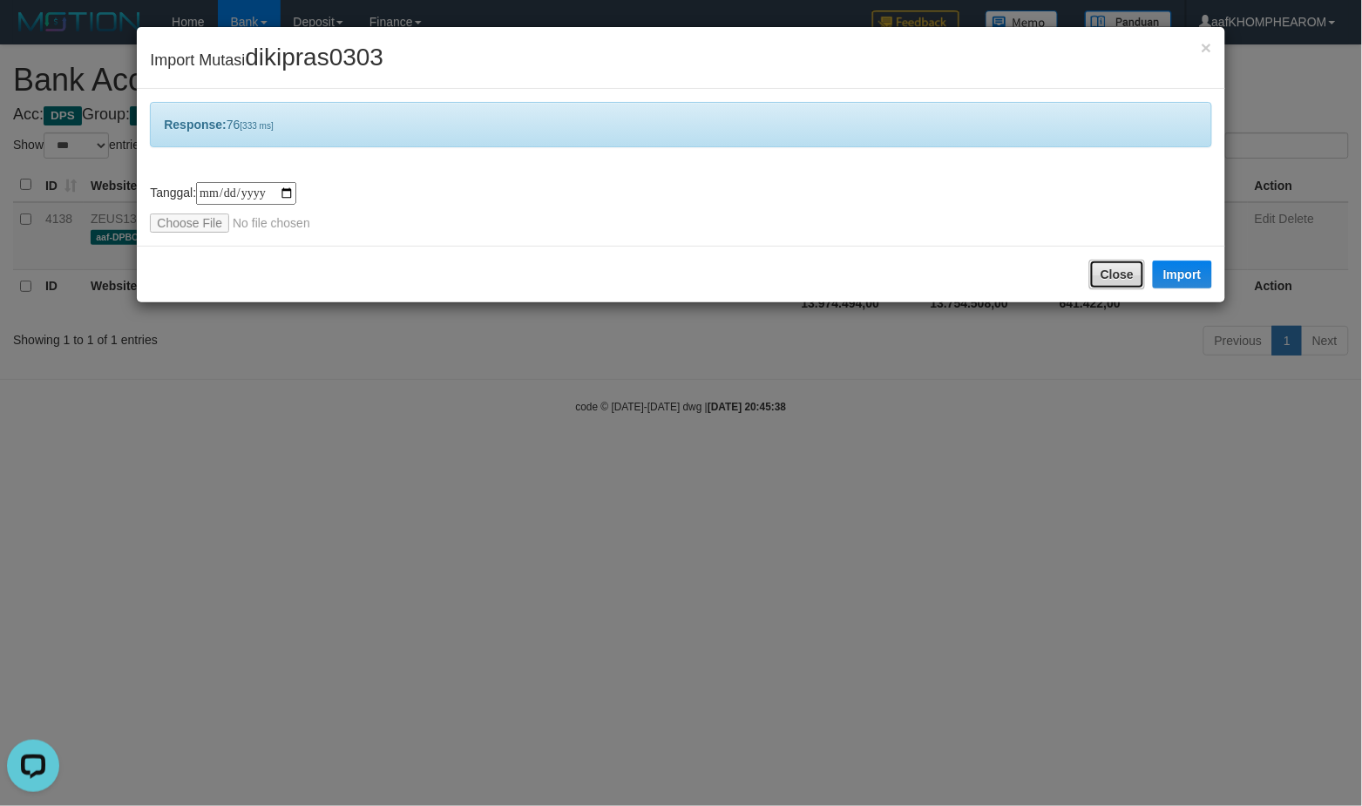
click at [1135, 273] on button "Close" at bounding box center [1118, 275] width 56 height 30
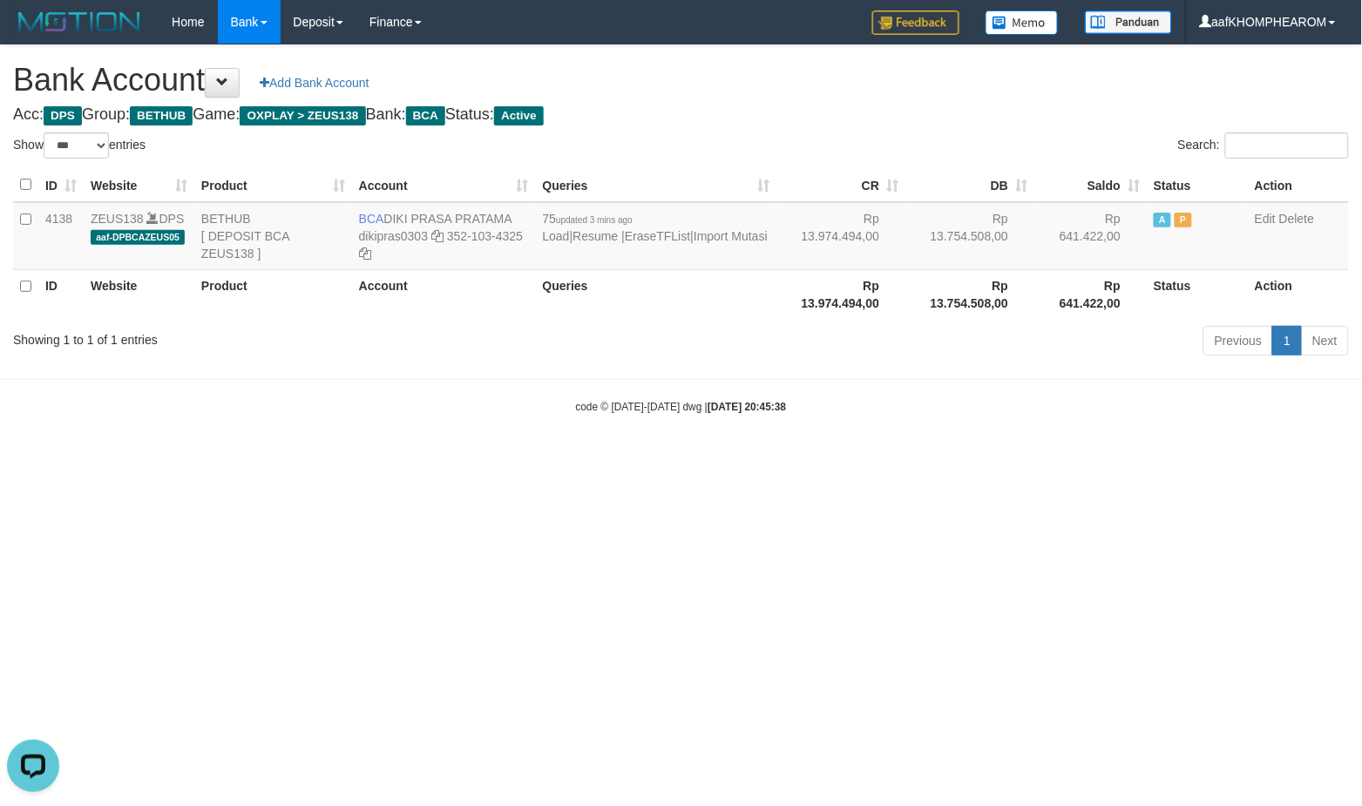
click at [1181, 459] on html "Toggle navigation Home Bank Account List Mutasi Bank Search Sync Note Mutasi De…" at bounding box center [681, 229] width 1362 height 459
select select "***"
drag, startPoint x: 991, startPoint y: 431, endPoint x: 1043, endPoint y: 560, distance: 138.9
click at [991, 445] on body "Toggle navigation Home Bank Account List Mutasi Bank Search Sync Note Mutasi De…" at bounding box center [681, 229] width 1362 height 459
click at [563, 459] on html "Toggle navigation Home Bank Account List Mutasi Bank Search Sync Note Mutasi De…" at bounding box center [681, 229] width 1362 height 459
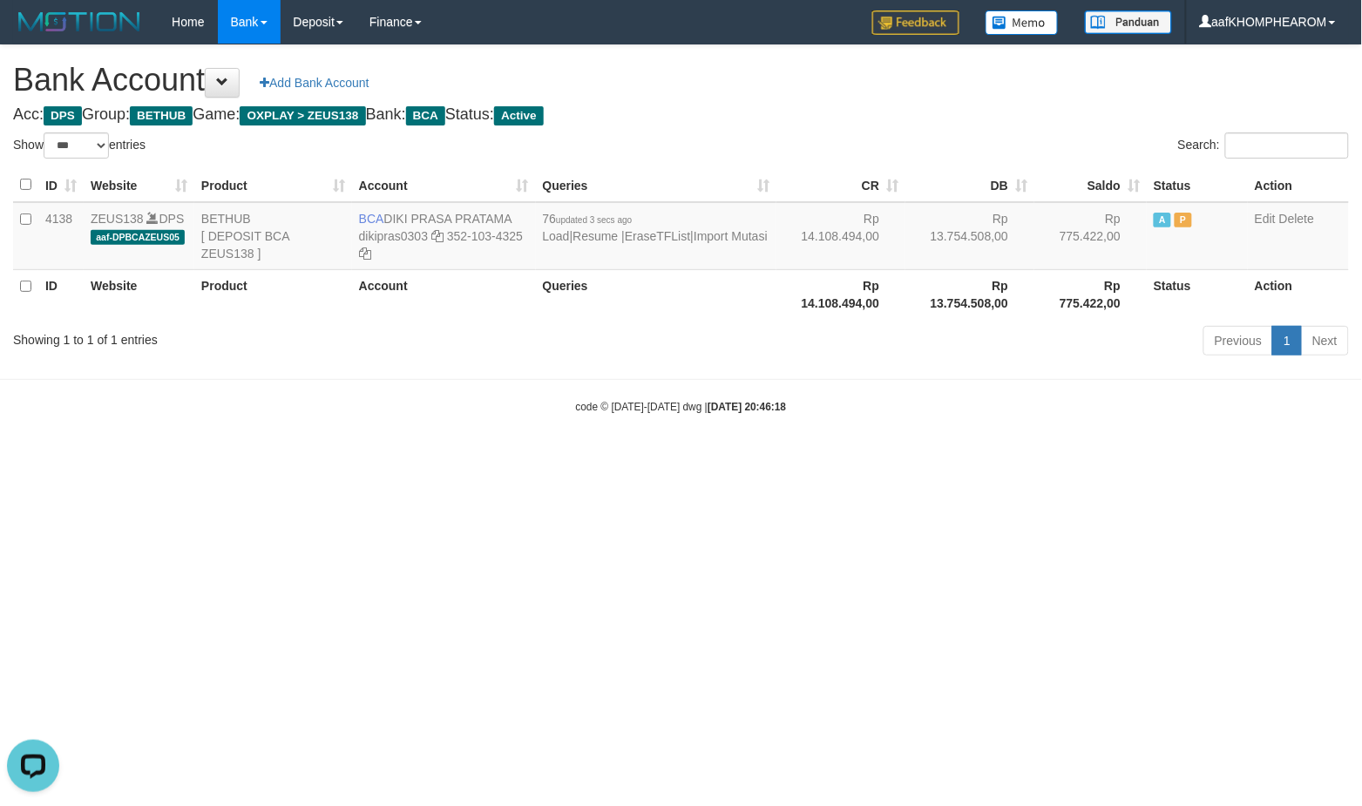
click at [978, 459] on html "Toggle navigation Home Bank Account List Mutasi Bank Search Sync Note Mutasi De…" at bounding box center [681, 229] width 1362 height 459
select select "***"
click at [847, 459] on html "Toggle navigation Home Bank Account List Mutasi Bank Search Sync Note Mutasi De…" at bounding box center [681, 229] width 1362 height 459
select select "***"
drag, startPoint x: 382, startPoint y: 212, endPoint x: 517, endPoint y: 214, distance: 135.1
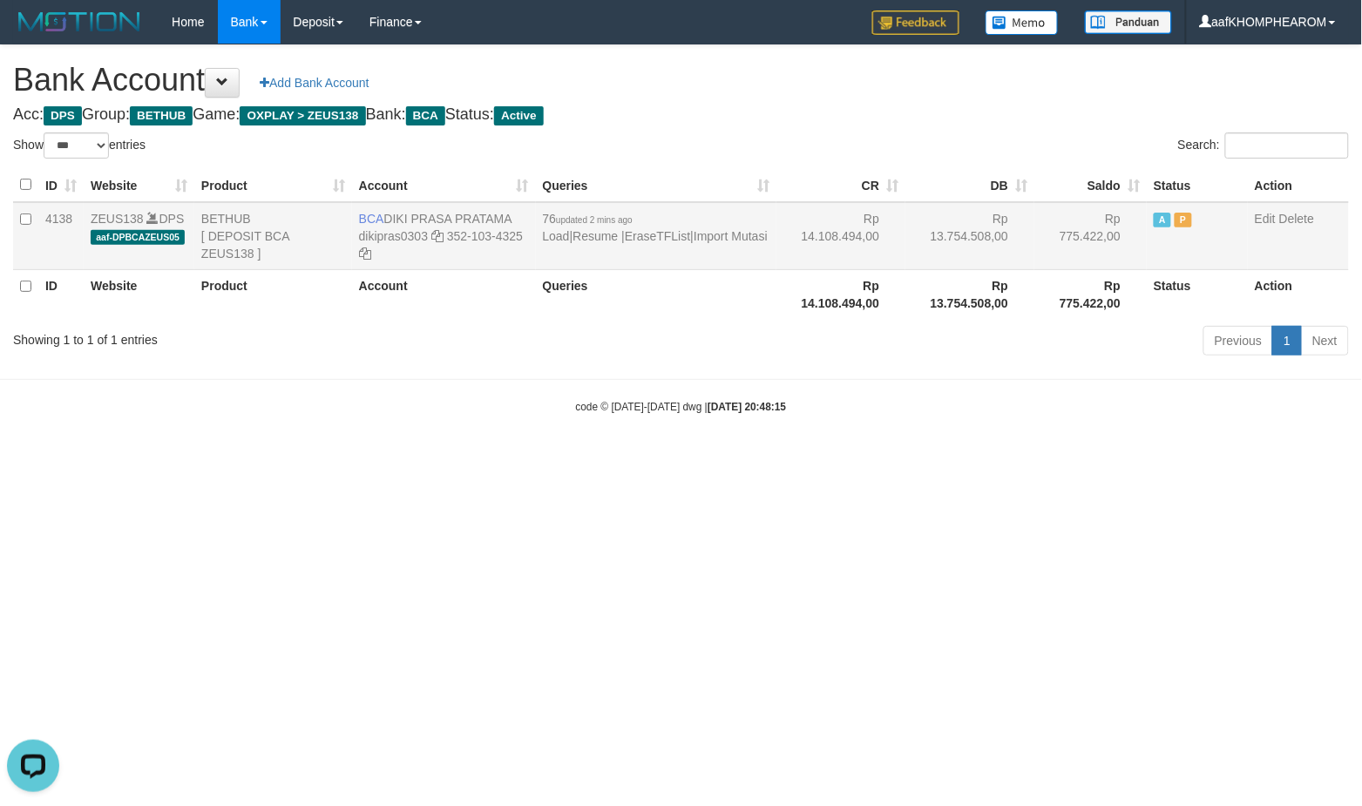
click at [517, 214] on td "BCA DIKI PRASA PRATAMA dikipras0303 352-103-4325" at bounding box center [444, 236] width 184 height 68
copy td "DIKI PRASA PRATAMA"
drag, startPoint x: 660, startPoint y: 655, endPoint x: 676, endPoint y: 529, distance: 126.6
click at [672, 459] on html "Toggle navigation Home Bank Account List Mutasi Bank Search Sync Note Mutasi De…" at bounding box center [681, 229] width 1362 height 459
drag, startPoint x: 876, startPoint y: 615, endPoint x: 890, endPoint y: 593, distance: 26.6
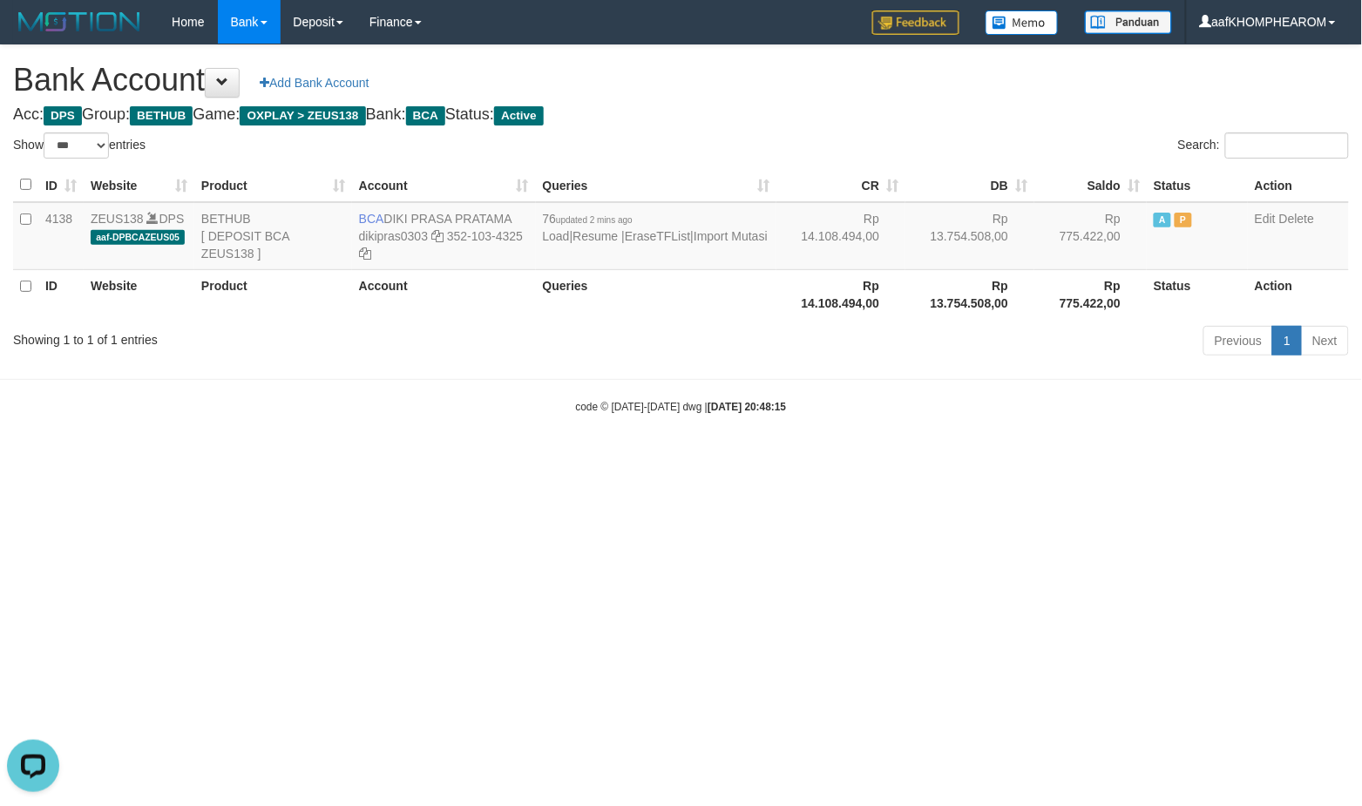
click at [876, 459] on html "Toggle navigation Home Bank Account List Mutasi Bank Search Sync Note Mutasi De…" at bounding box center [681, 229] width 1362 height 459
drag, startPoint x: 892, startPoint y: 594, endPoint x: 782, endPoint y: 526, distance: 129.2
click at [890, 459] on html "Toggle navigation Home Bank Account List Mutasi Bank Search Sync Note Mutasi De…" at bounding box center [681, 229] width 1362 height 459
drag, startPoint x: 393, startPoint y: 212, endPoint x: 520, endPoint y: 207, distance: 127.4
click at [520, 207] on td "BCA DIKI PRASA PRATAMA dikipras0303 352-103-4325" at bounding box center [444, 236] width 184 height 68
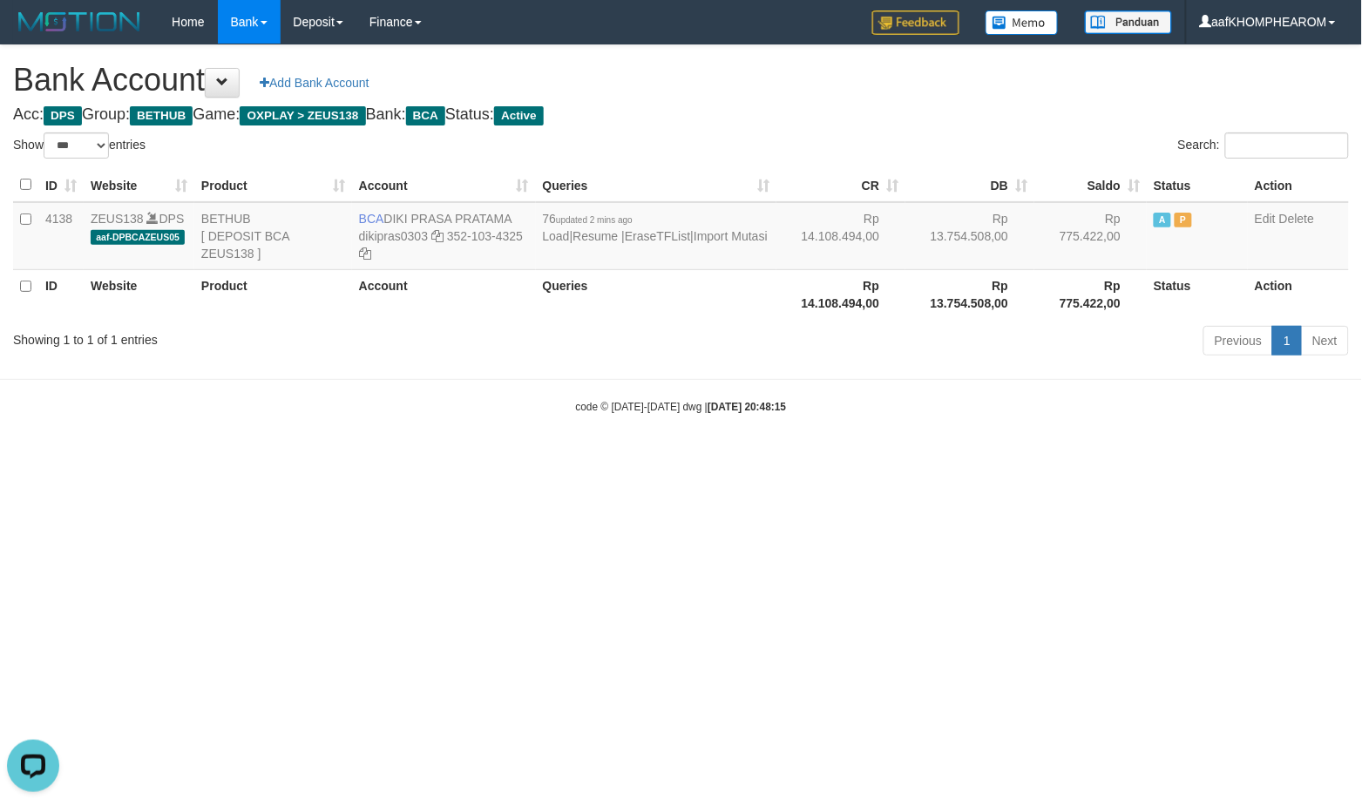
copy td "DIKI PRASA PRATAMA"
click at [869, 459] on html "Toggle navigation Home Bank Account List Mutasi Bank Search Sync Note Mutasi De…" at bounding box center [681, 229] width 1362 height 459
click at [832, 459] on html "Toggle navigation Home Bank Account List Mutasi Bank Search Sync Note Mutasi De…" at bounding box center [681, 229] width 1362 height 459
select select "***"
drag, startPoint x: 1036, startPoint y: 569, endPoint x: 1012, endPoint y: 586, distance: 28.8
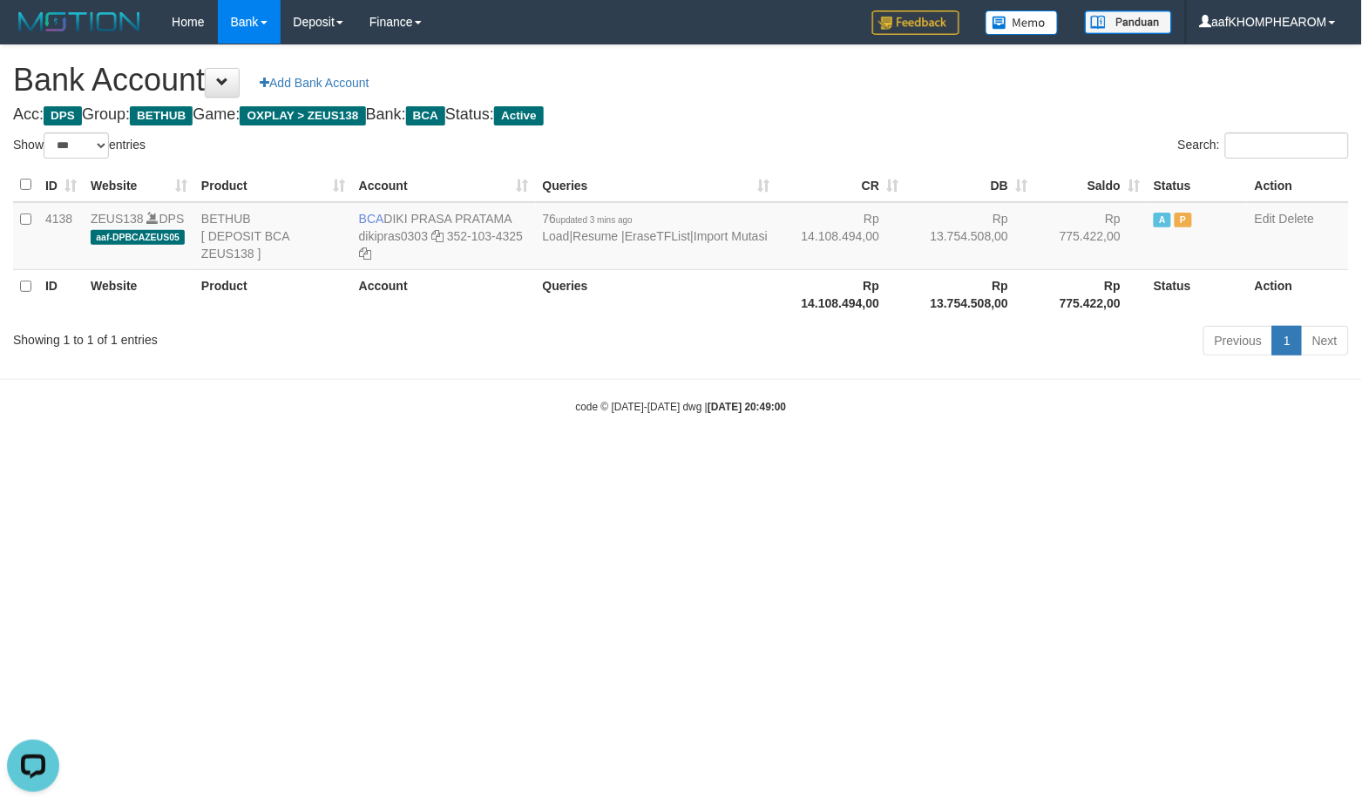
click at [1012, 459] on html "Toggle navigation Home Bank Account List Mutasi Bank Search Sync Note Mutasi De…" at bounding box center [681, 229] width 1362 height 459
click at [541, 459] on html "Toggle navigation Home Bank Account List Mutasi Bank Search Sync Note Mutasi De…" at bounding box center [681, 229] width 1362 height 459
select select "***"
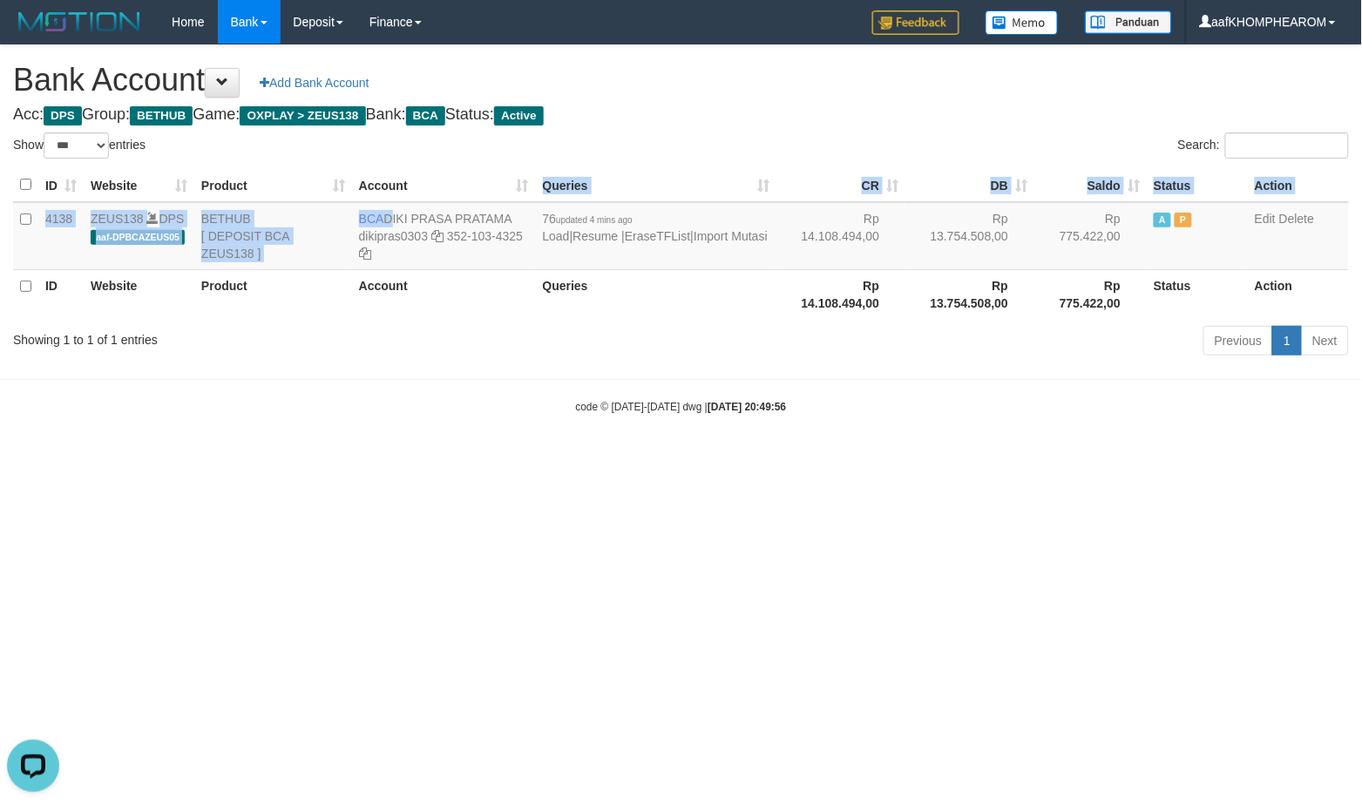
drag, startPoint x: 385, startPoint y: 212, endPoint x: 520, endPoint y: 201, distance: 135.5
click at [520, 201] on table "ID Website Product Account Queries CR [PERSON_NAME] Status Action 4138 ZEUS138 …" at bounding box center [681, 243] width 1336 height 151
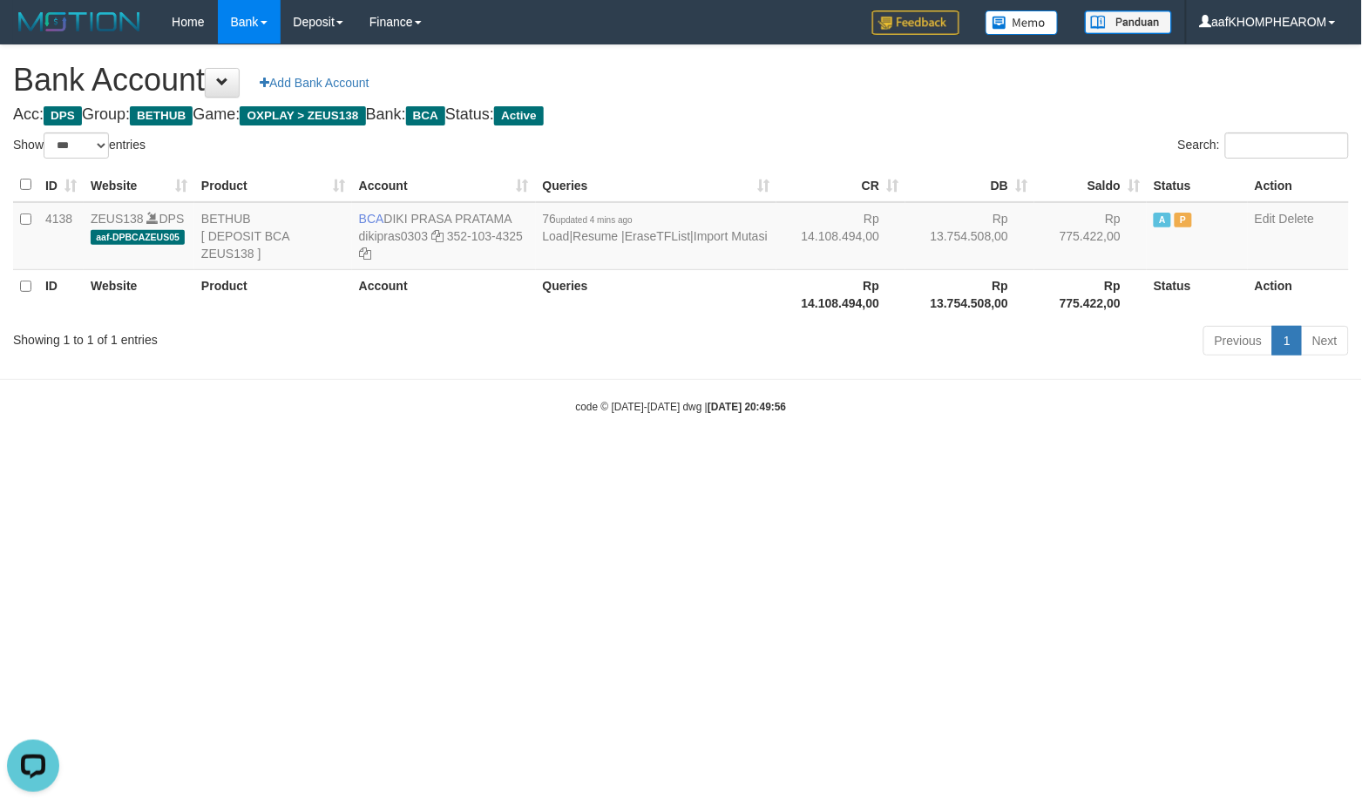
drag, startPoint x: 495, startPoint y: 499, endPoint x: 481, endPoint y: 476, distance: 26.6
click at [485, 459] on html "Toggle navigation Home Bank Account List Mutasi Bank Search Sync Note Mutasi De…" at bounding box center [681, 229] width 1362 height 459
drag, startPoint x: 389, startPoint y: 212, endPoint x: 519, endPoint y: 206, distance: 130.0
click at [519, 206] on td "BCA DIKI PRASA PRATAMA dikipras0303 352-103-4325" at bounding box center [444, 236] width 184 height 68
copy td "DIKI PRASA PRATAMA"
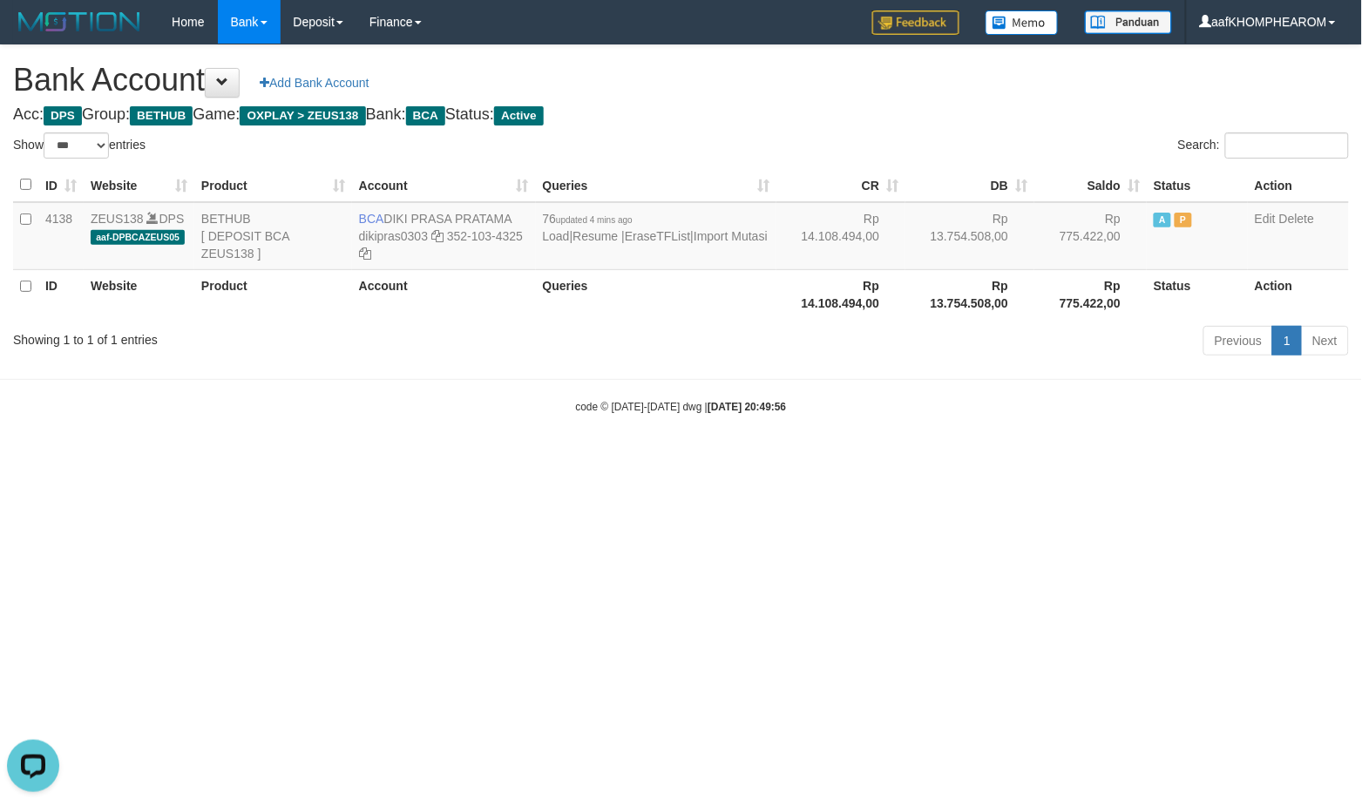
click at [974, 459] on html "Toggle navigation Home Bank Account List Mutasi Bank Search Sync Note Mutasi De…" at bounding box center [681, 229] width 1362 height 459
select select "***"
click at [948, 459] on html "Toggle navigation Home Bank Account List Mutasi Bank Search Sync Note Mutasi De…" at bounding box center [681, 229] width 1362 height 459
click at [734, 459] on html "Toggle navigation Home Bank Account List Mutasi Bank Search Sync Note Mutasi De…" at bounding box center [681, 229] width 1362 height 459
select select "***"
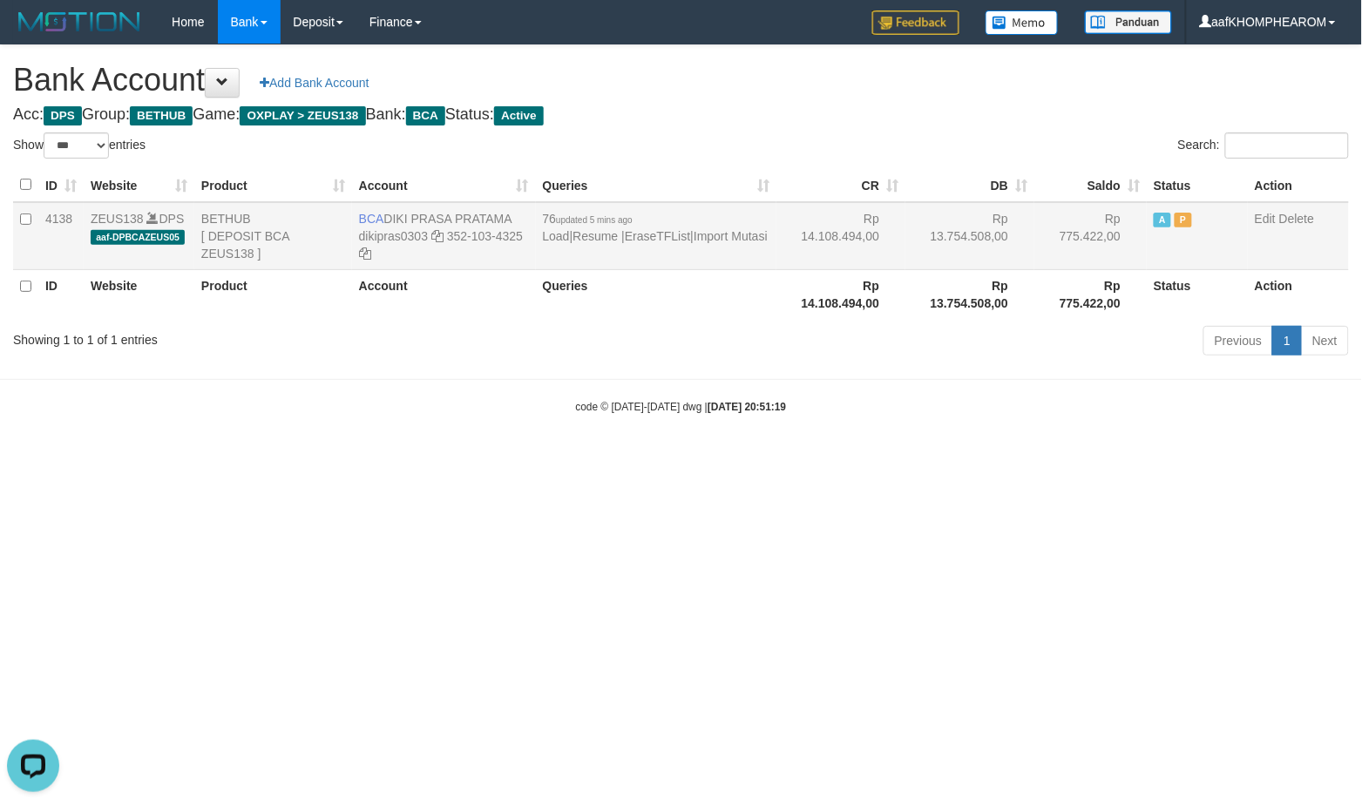
drag, startPoint x: 385, startPoint y: 215, endPoint x: 529, endPoint y: 209, distance: 144.0
click at [529, 209] on td "BCA DIKI PRASA PRATAMA dikipras0303 352-103-4325" at bounding box center [444, 236] width 184 height 68
copy td "DIKI PRASA PRATAMA"
click at [911, 459] on html "Toggle navigation Home Bank Account List Mutasi Bank Search Sync Note Mutasi De…" at bounding box center [681, 229] width 1362 height 459
click at [975, 459] on html "Toggle navigation Home Bank Account List Mutasi Bank Search Sync Note Mutasi De…" at bounding box center [681, 229] width 1362 height 459
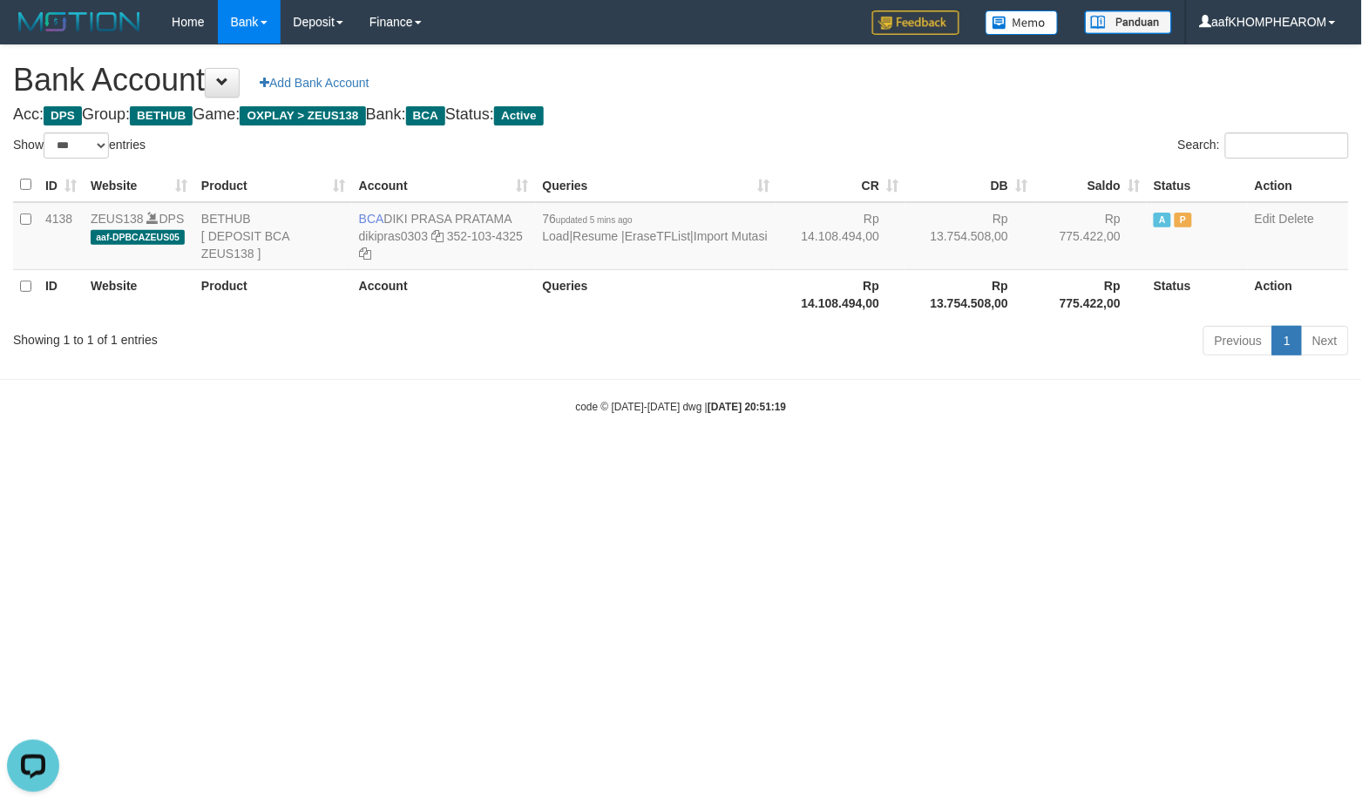
click at [948, 459] on html "Toggle navigation Home Bank Account List Mutasi Bank Search Sync Note Mutasi De…" at bounding box center [681, 229] width 1362 height 459
select select "***"
click at [999, 459] on html "Toggle navigation Home Bank Account List Mutasi Bank Search Sync Note Mutasi De…" at bounding box center [681, 229] width 1362 height 459
click at [921, 433] on body "Toggle navigation Home Bank Account List Mutasi Bank Search Sync Note Mutasi De…" at bounding box center [681, 229] width 1362 height 459
select select "***"
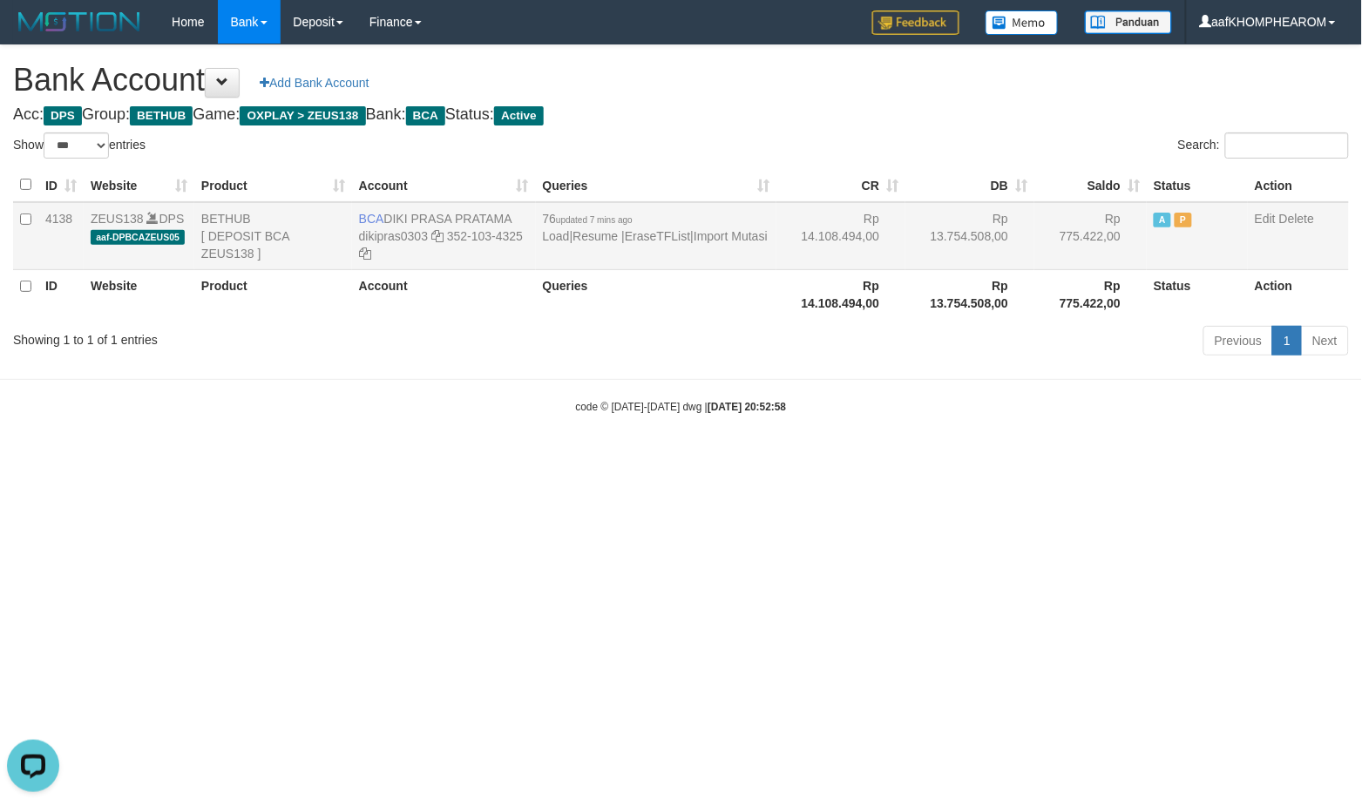
drag, startPoint x: 381, startPoint y: 215, endPoint x: 520, endPoint y: 219, distance: 139.5
click at [520, 219] on td "BCA DIKI PRASA PRATAMA dikipras0303 352-103-4325" at bounding box center [444, 236] width 184 height 68
copy td "DIKI PRASA PRATAMA"
click at [1029, 459] on html "Toggle navigation Home Bank Account List Mutasi Bank Search Sync Note Mutasi De…" at bounding box center [681, 229] width 1362 height 459
select select "***"
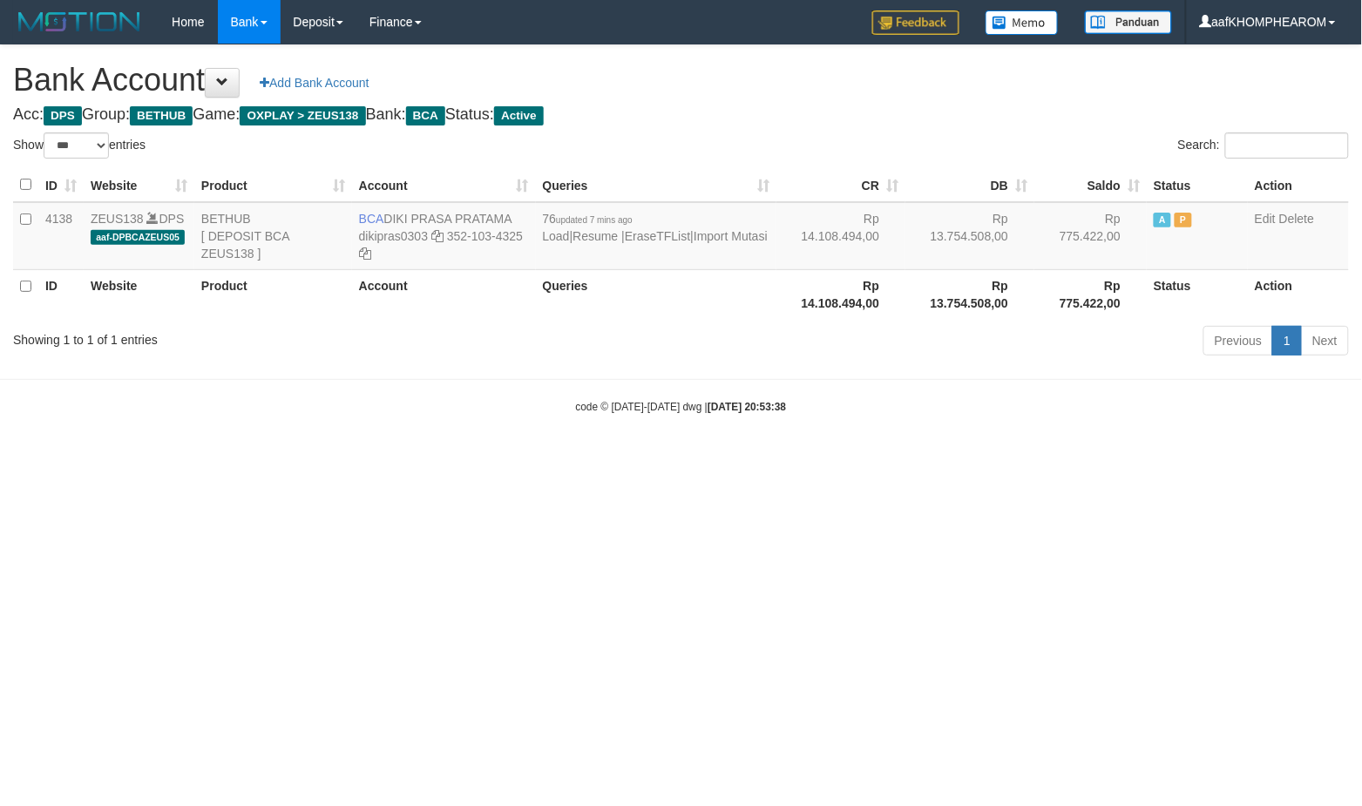
click at [1040, 459] on html "Toggle navigation Home Bank Account List Mutasi Bank Search Sync Note Mutasi De…" at bounding box center [681, 229] width 1362 height 459
click at [877, 459] on html "Toggle navigation Home Bank Account List Mutasi Bank Search Sync Note Mutasi De…" at bounding box center [681, 229] width 1362 height 459
select select "***"
drag, startPoint x: 384, startPoint y: 207, endPoint x: 517, endPoint y: 211, distance: 132.5
click at [517, 211] on td "BCA DIKI PRASA PRATAMA dikipras0303 352-103-4325" at bounding box center [444, 236] width 184 height 68
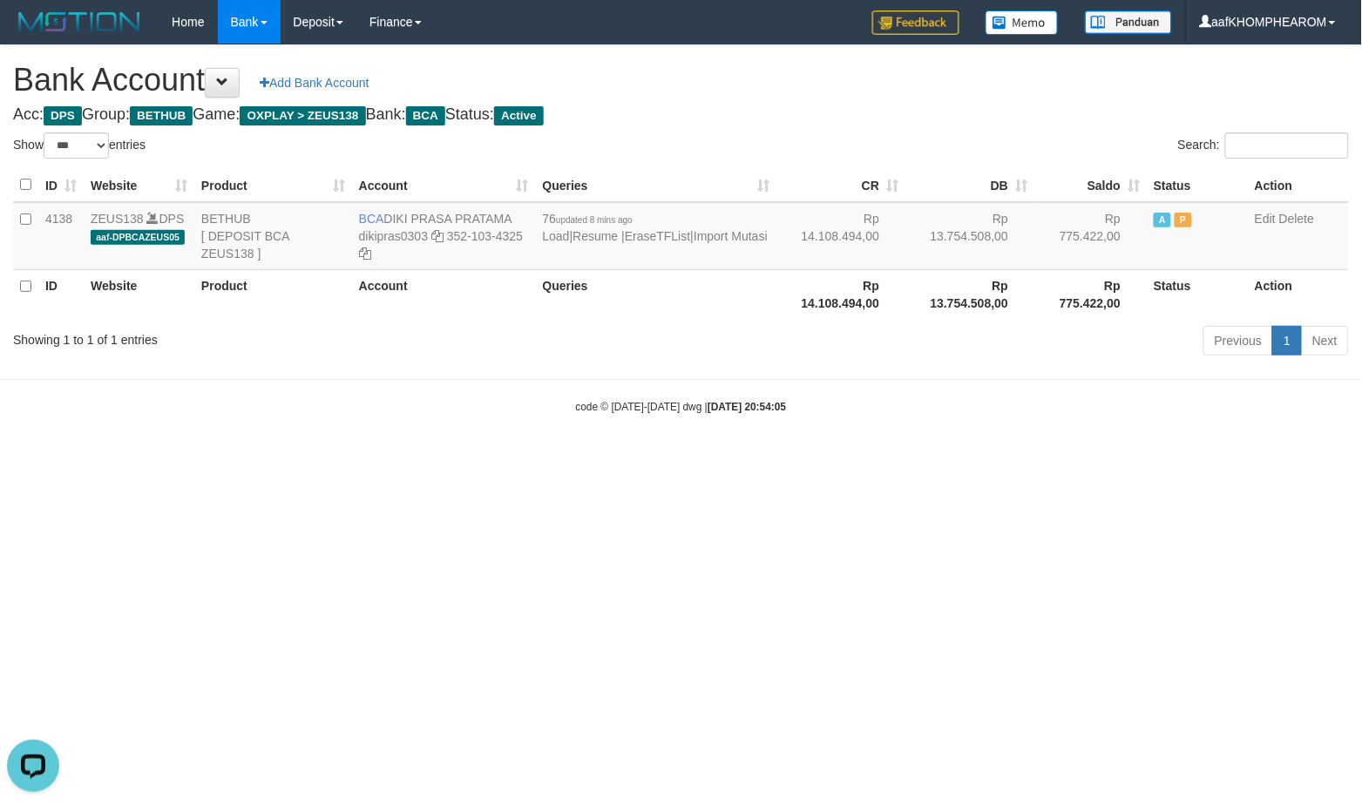
copy td "DIKI PRASA PRATAMA"
click at [755, 459] on html "Toggle navigation Home Bank Account List Mutasi Bank Search Sync Note Mutasi De…" at bounding box center [681, 229] width 1362 height 459
click at [721, 240] on link "Import Mutasi" at bounding box center [731, 236] width 74 height 14
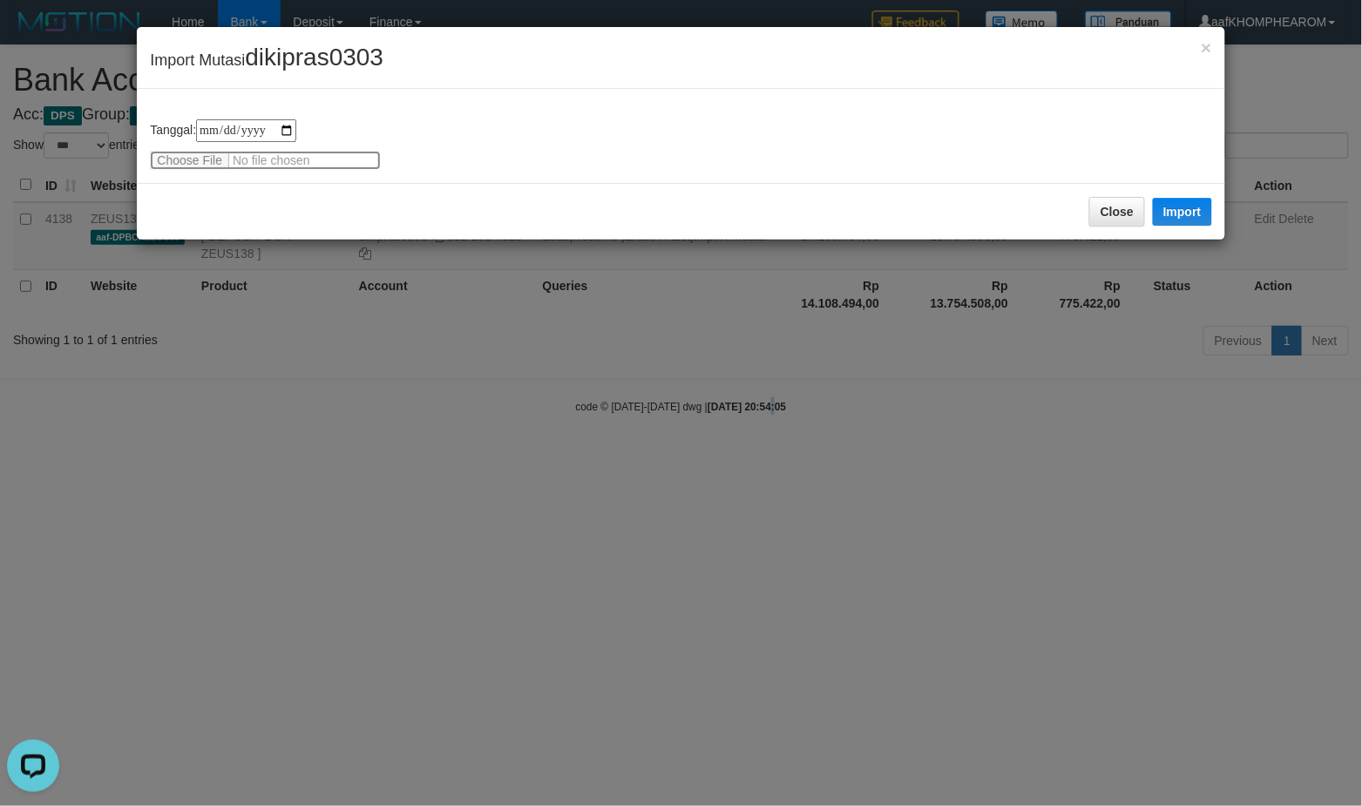
click at [201, 157] on input "file" at bounding box center [265, 160] width 231 height 19
type input "**********"
click at [1181, 202] on button "Import" at bounding box center [1182, 212] width 59 height 28
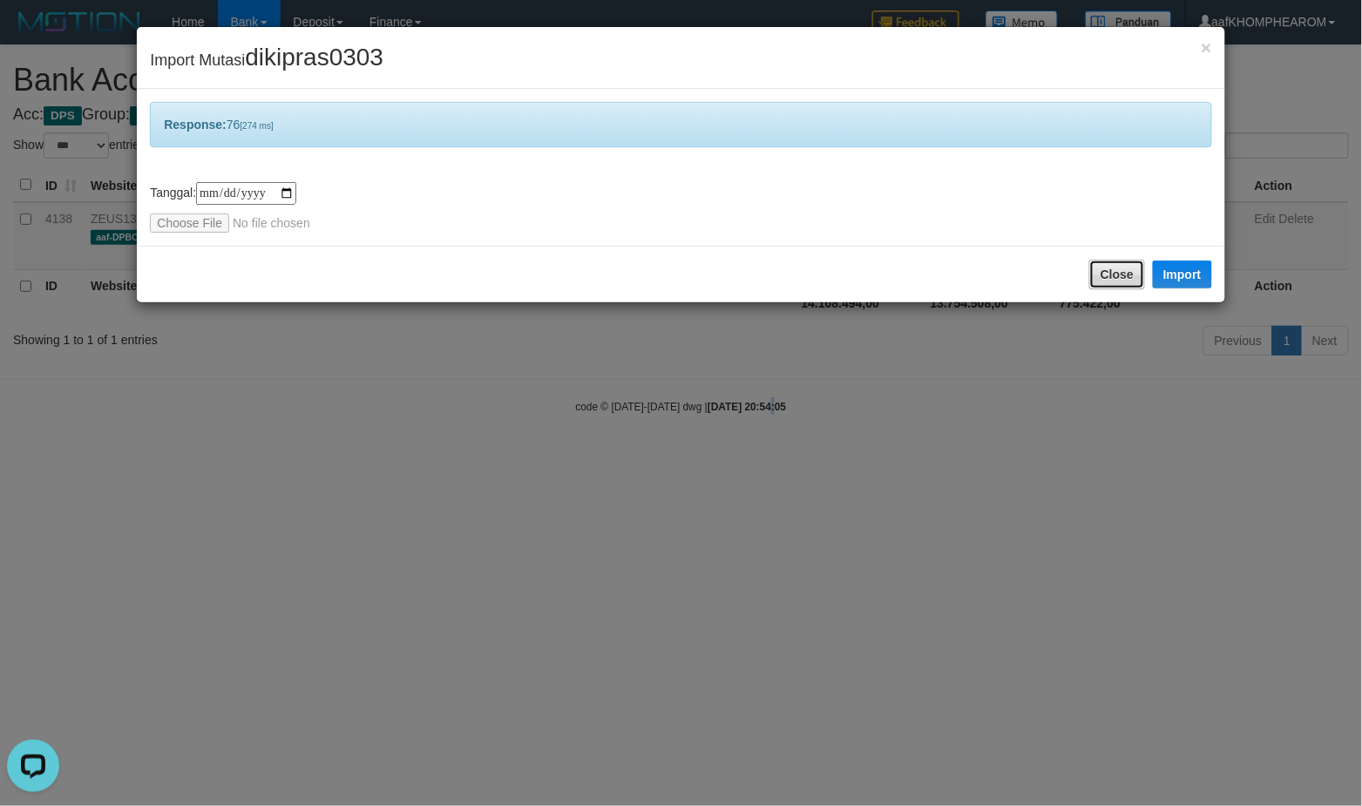
click at [1130, 271] on button "Close" at bounding box center [1118, 275] width 56 height 30
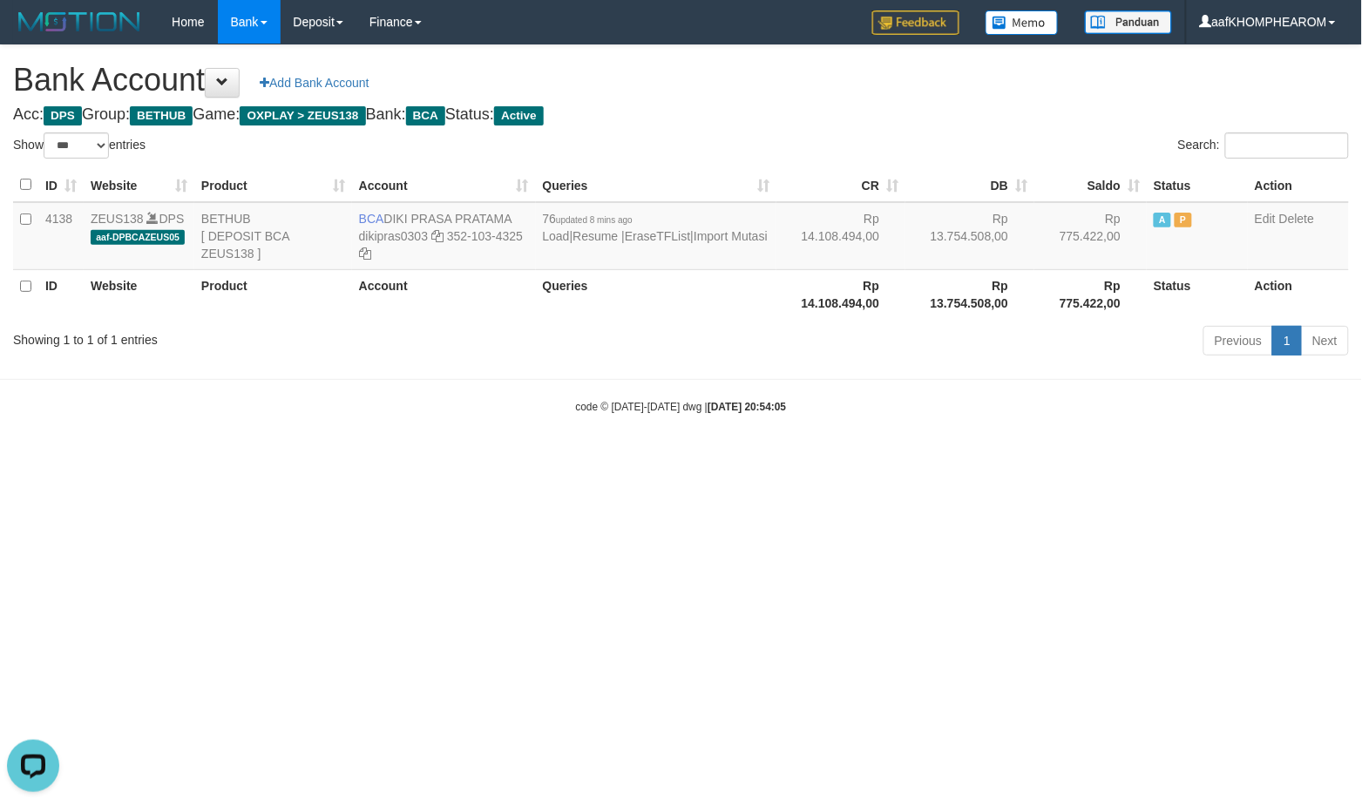
click at [1138, 459] on html "Toggle navigation Home Bank Account List Mutasi Bank Search Sync Note Mutasi De…" at bounding box center [681, 229] width 1362 height 459
select select "***"
drag, startPoint x: 983, startPoint y: 376, endPoint x: 1073, endPoint y: 589, distance: 231.7
click at [985, 389] on body "Toggle navigation Home Bank Account List Mutasi Bank Search Sync Note Mutasi De…" at bounding box center [681, 229] width 1362 height 459
click at [986, 459] on html "Toggle navigation Home Bank Account List Mutasi Bank Search Sync Note Mutasi De…" at bounding box center [681, 229] width 1362 height 459
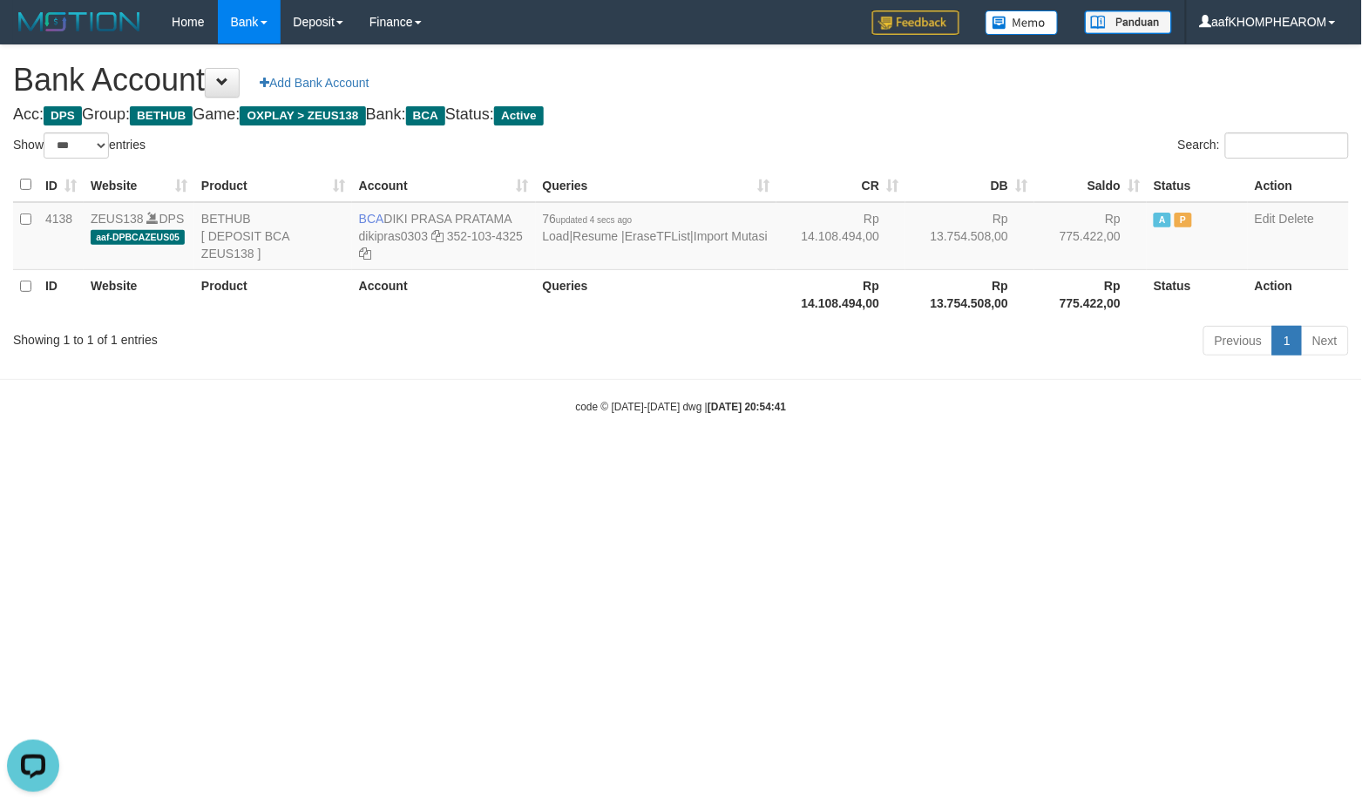
click at [987, 459] on html "Toggle navigation Home Bank Account List Mutasi Bank Search Sync Note Mutasi De…" at bounding box center [681, 229] width 1362 height 459
drag, startPoint x: 1011, startPoint y: 565, endPoint x: 1009, endPoint y: 575, distance: 10.6
click at [1009, 459] on html "Toggle navigation Home Bank Account List Mutasi Bank Search Sync Note Mutasi De…" at bounding box center [681, 229] width 1362 height 459
select select "***"
drag, startPoint x: 1145, startPoint y: 536, endPoint x: 1131, endPoint y: 552, distance: 21.0
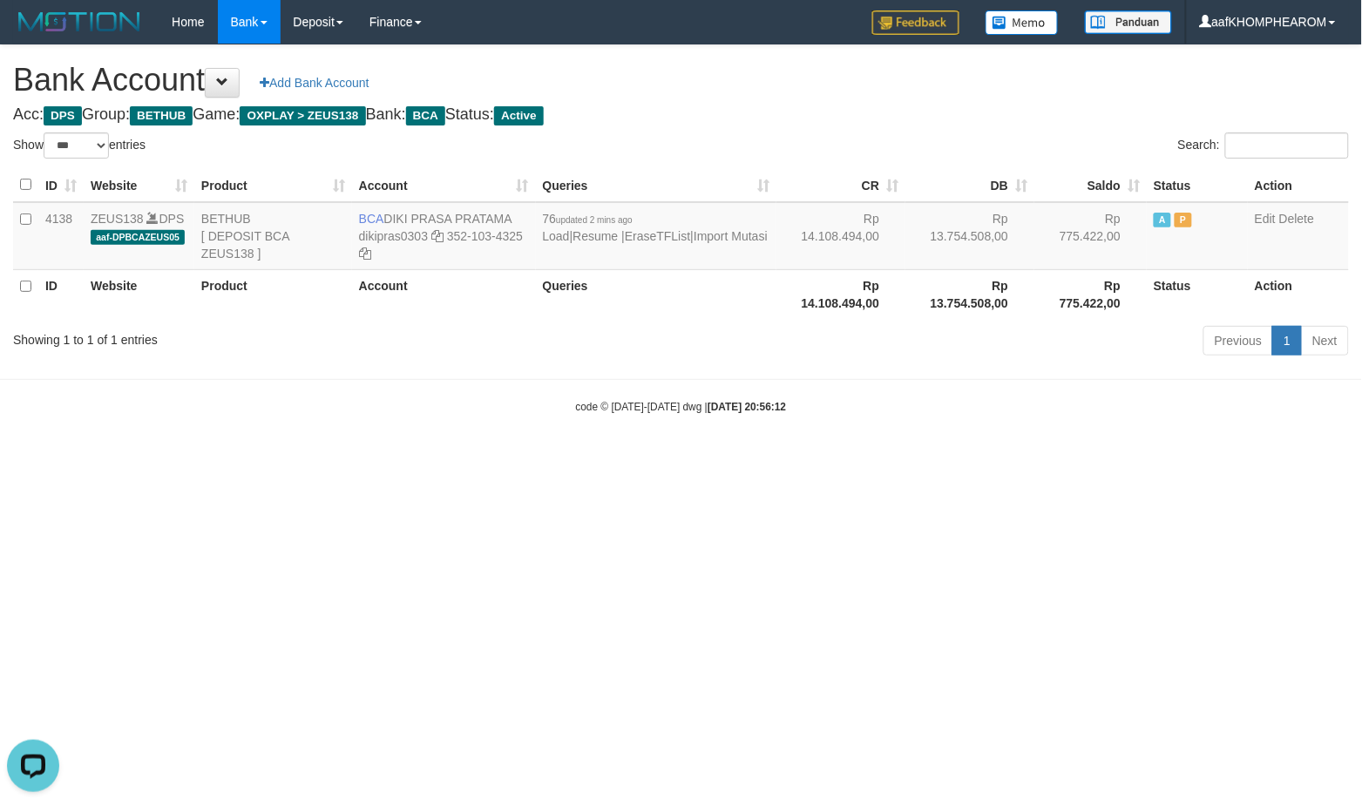
click at [1131, 459] on html "Toggle navigation Home Bank Account List Mutasi Bank Search Sync Note Mutasi De…" at bounding box center [681, 229] width 1362 height 459
select select "***"
drag, startPoint x: 715, startPoint y: 602, endPoint x: 708, endPoint y: 632, distance: 30.4
click at [708, 459] on html "Toggle navigation Home Bank Account List Mutasi Bank Search Sync Note Mutasi De…" at bounding box center [681, 229] width 1362 height 459
select select "***"
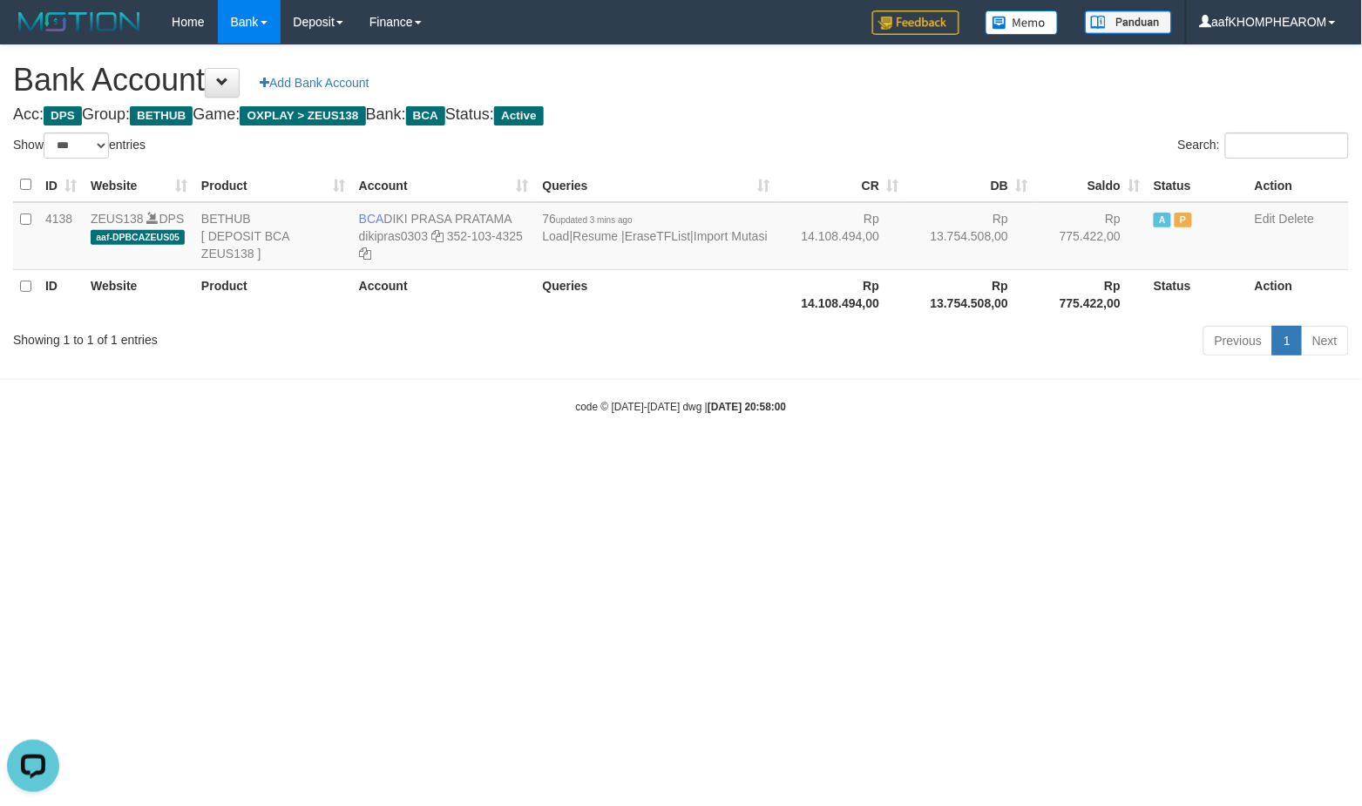
drag, startPoint x: 872, startPoint y: 455, endPoint x: 839, endPoint y: 434, distance: 39.2
click at [867, 455] on body "Toggle navigation Home Bank Account List Mutasi Bank Search Sync Note Mutasi De…" at bounding box center [681, 229] width 1362 height 459
drag, startPoint x: 384, startPoint y: 214, endPoint x: 486, endPoint y: 377, distance: 192.6
click at [533, 254] on td "BCA DIKI PRASA PRATAMA dikipras0303 352-103-4325" at bounding box center [444, 236] width 184 height 68
drag, startPoint x: 447, startPoint y: 393, endPoint x: 414, endPoint y: 242, distance: 154.4
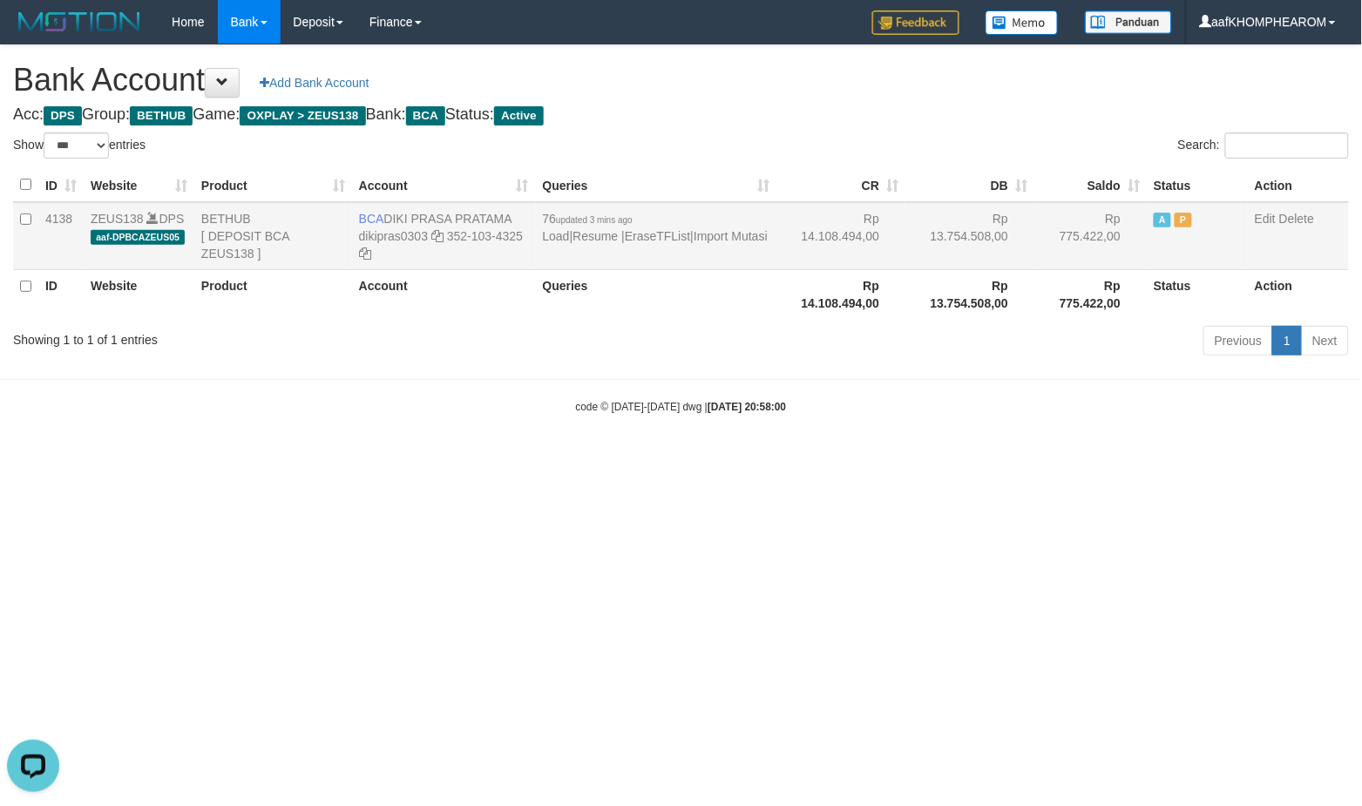
click at [441, 347] on body "Toggle navigation Home Bank Account List Mutasi Bank Search Sync Note Mutasi De…" at bounding box center [681, 229] width 1362 height 459
click at [386, 214] on td "BCA DIKI PRASA PRATAMA dikipras0303 352-103-4325" at bounding box center [444, 236] width 184 height 68
drag, startPoint x: 386, startPoint y: 214, endPoint x: 538, endPoint y: 227, distance: 152.2
click at [538, 227] on tr "4138 ZEUS138 DPS aaf-DPBCAZEUS05 BETHUB [ DEPOSIT BCA ZEUS138 ] BCA DIKI PRASA …" at bounding box center [681, 236] width 1336 height 68
drag, startPoint x: 512, startPoint y: 329, endPoint x: 418, endPoint y: 199, distance: 159.9
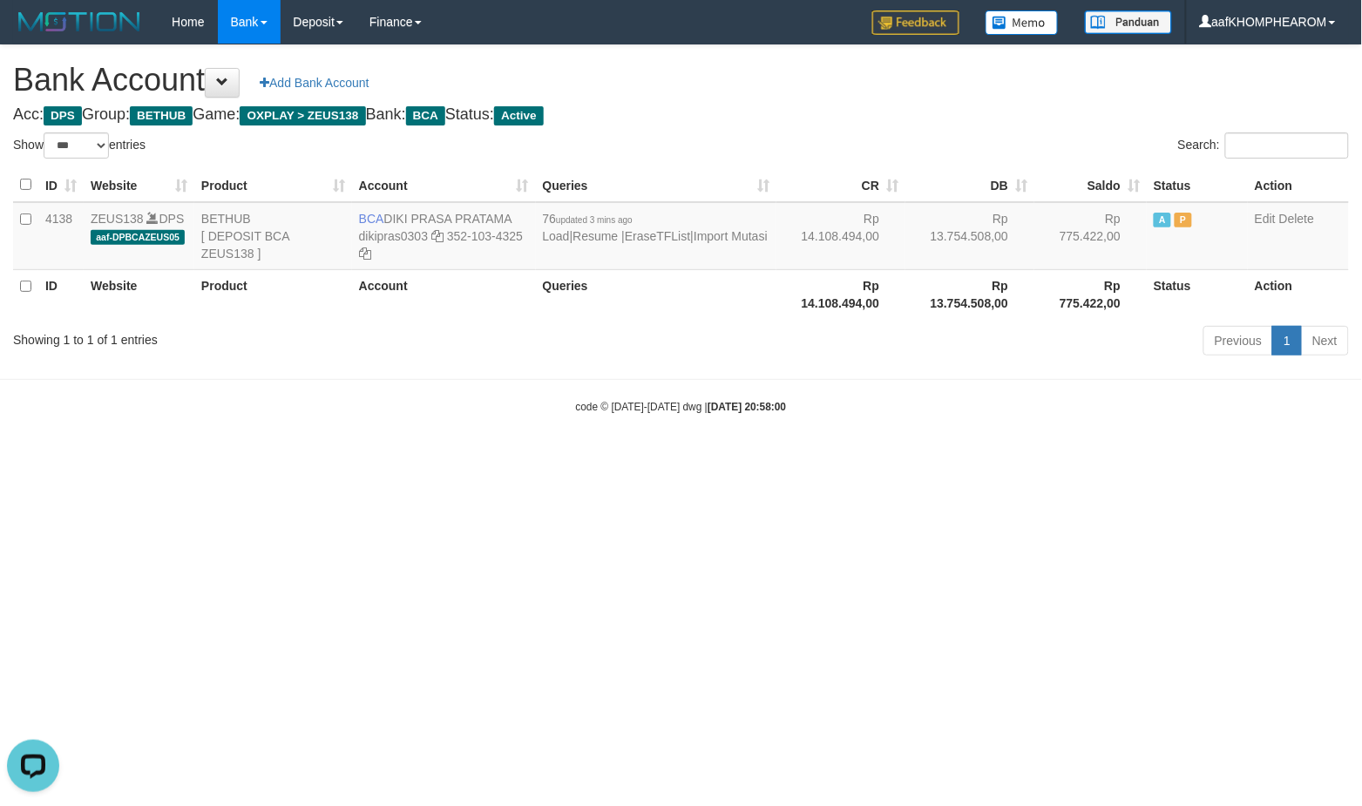
click at [508, 319] on div "Show ** ** ** *** *** entries Search: ID Website Product Account Queries CR DB …" at bounding box center [681, 246] width 1336 height 229
click at [406, 442] on body "Toggle navigation Home Bank Account List Mutasi Bank Search Sync Note Mutasi De…" at bounding box center [681, 229] width 1362 height 459
drag, startPoint x: 380, startPoint y: 209, endPoint x: 529, endPoint y: 207, distance: 149.1
click at [529, 207] on td "BCA DIKI PRASA PRATAMA dikipras0303 352-103-4325" at bounding box center [444, 236] width 184 height 68
copy td "DIKI PRASA PRATAMA"
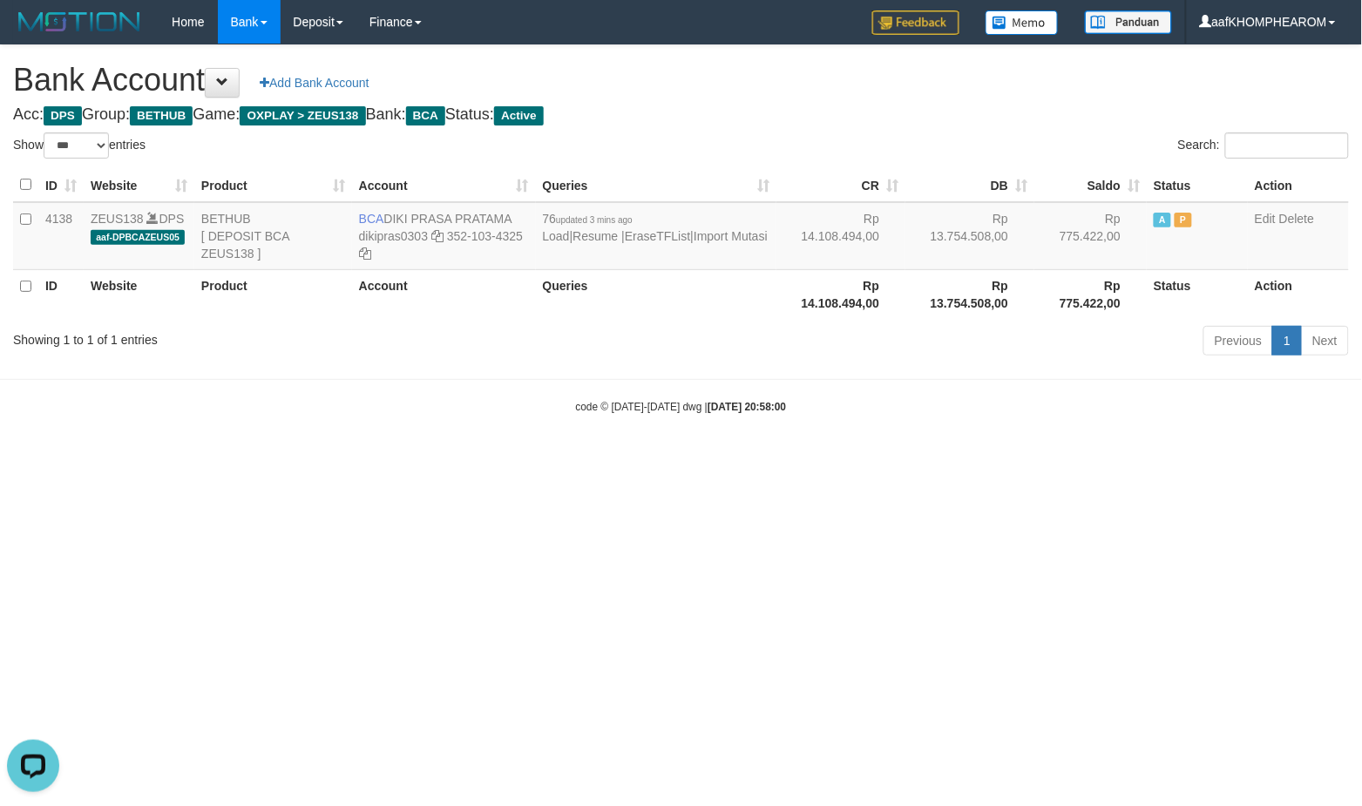
click at [880, 459] on html "Toggle navigation Home Bank Account List Mutasi Bank Search Sync Note Mutasi De…" at bounding box center [681, 229] width 1362 height 459
select select "***"
click at [934, 459] on html "Toggle navigation Home Bank Account List Mutasi Bank Search Sync Note Mutasi De…" at bounding box center [681, 229] width 1362 height 459
